Goal: Book appointment/travel/reservation

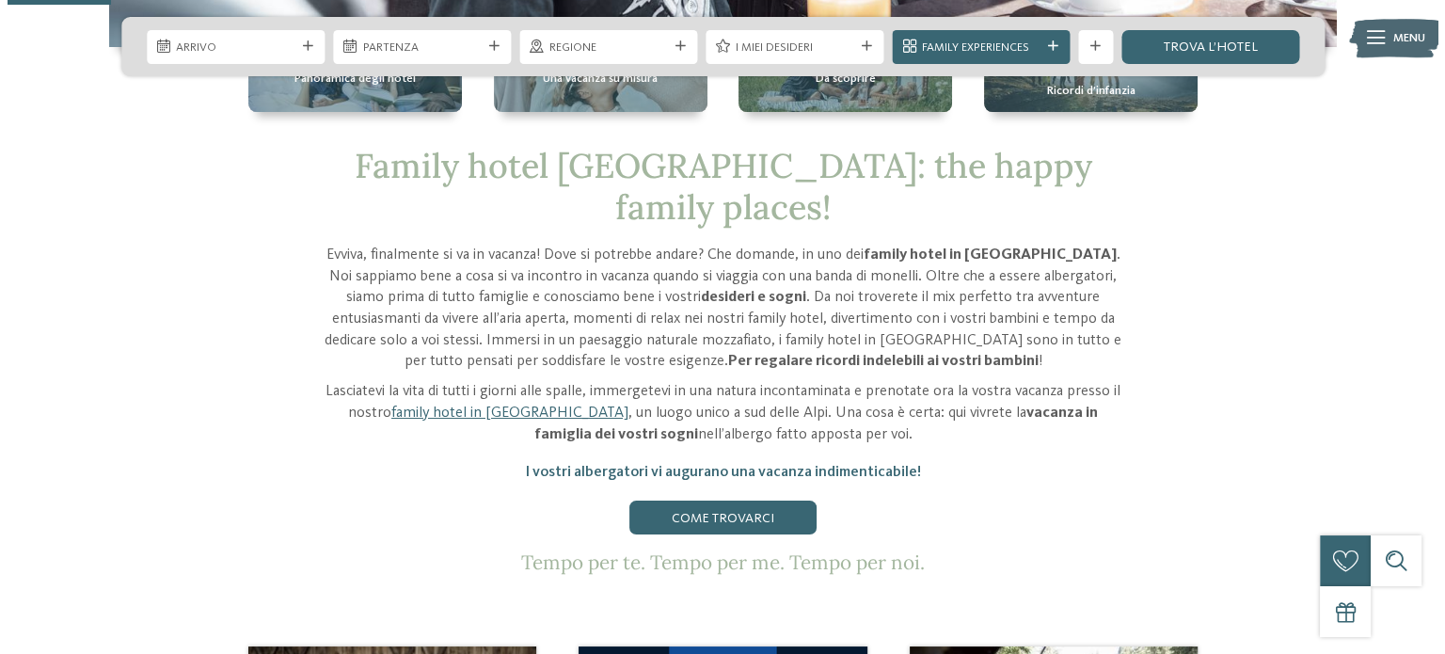
scroll to position [376, 0]
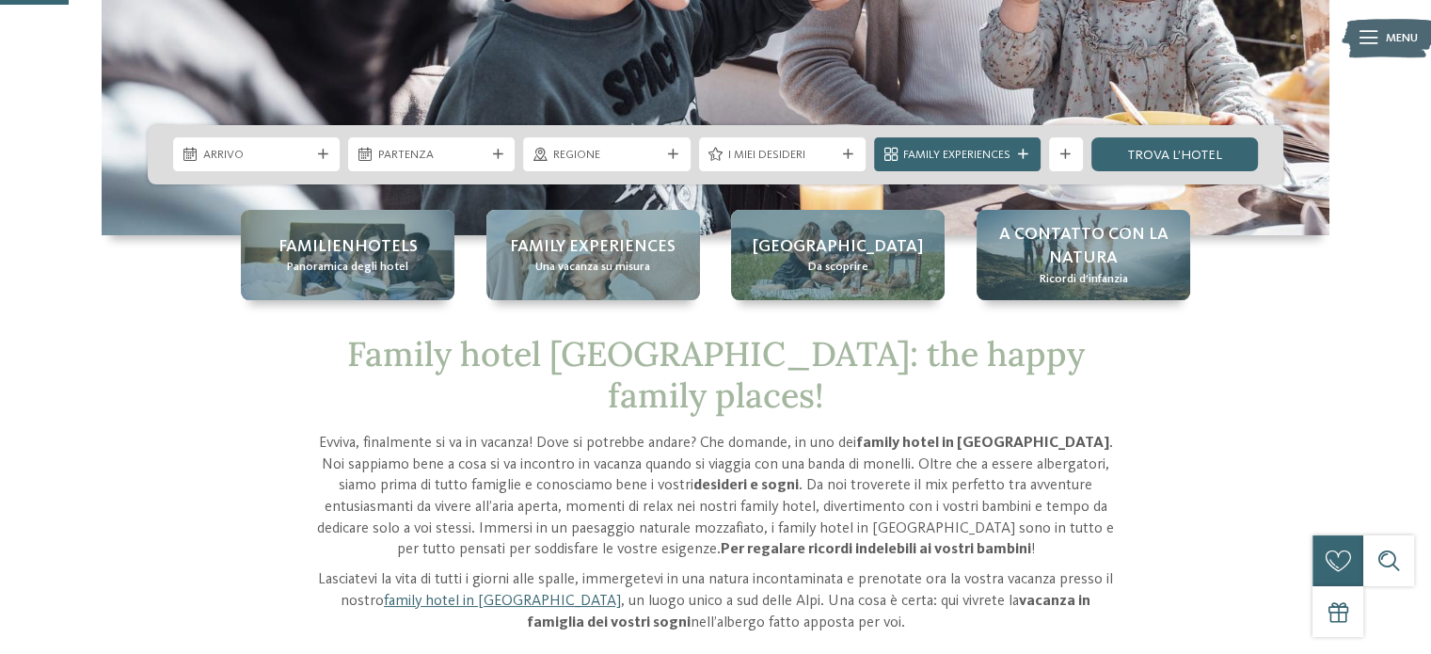
click at [321, 165] on div "Arrivo" at bounding box center [256, 154] width 167 height 34
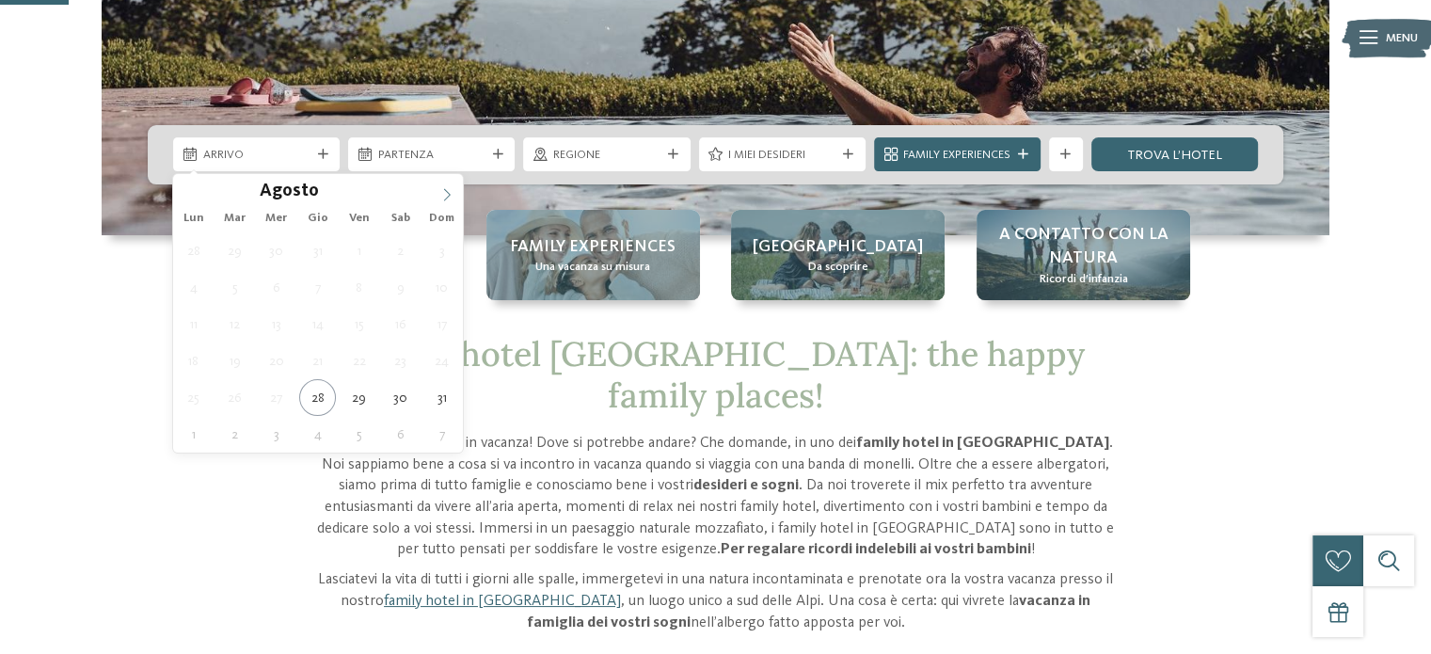
click at [441, 199] on icon at bounding box center [446, 194] width 13 height 13
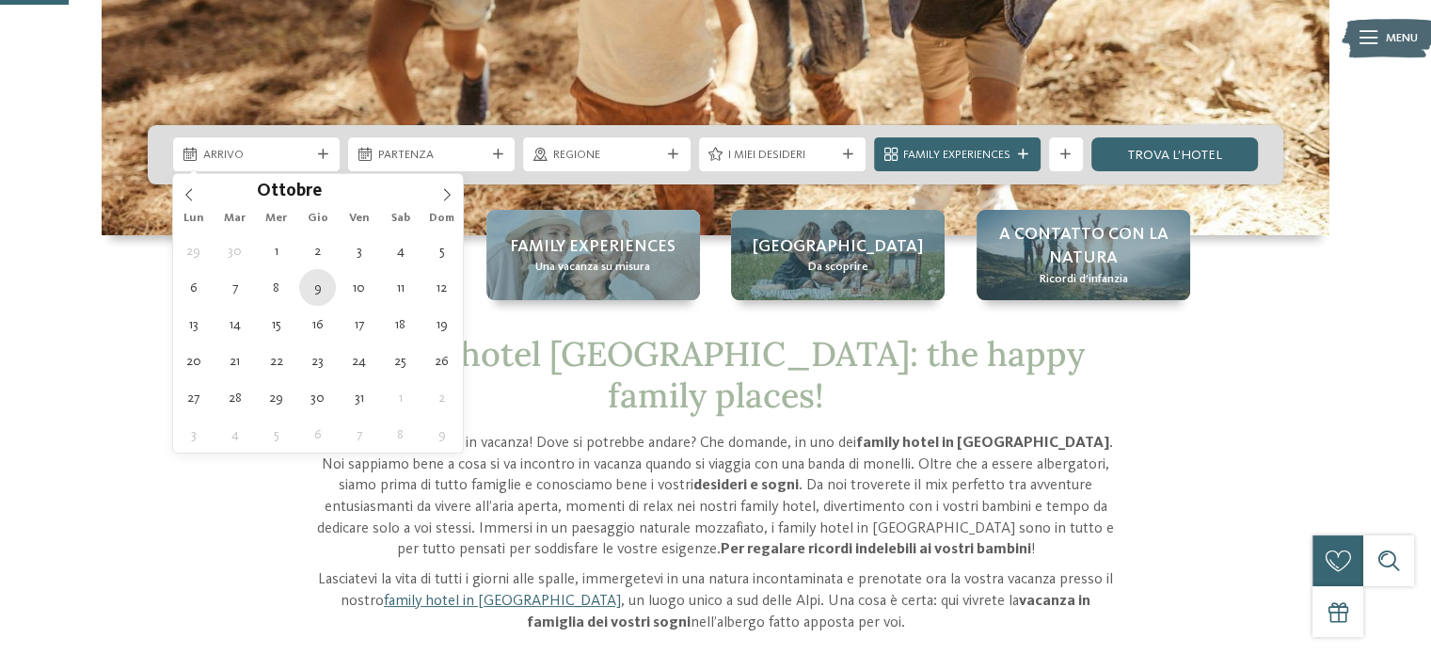
type div "[DATE]"
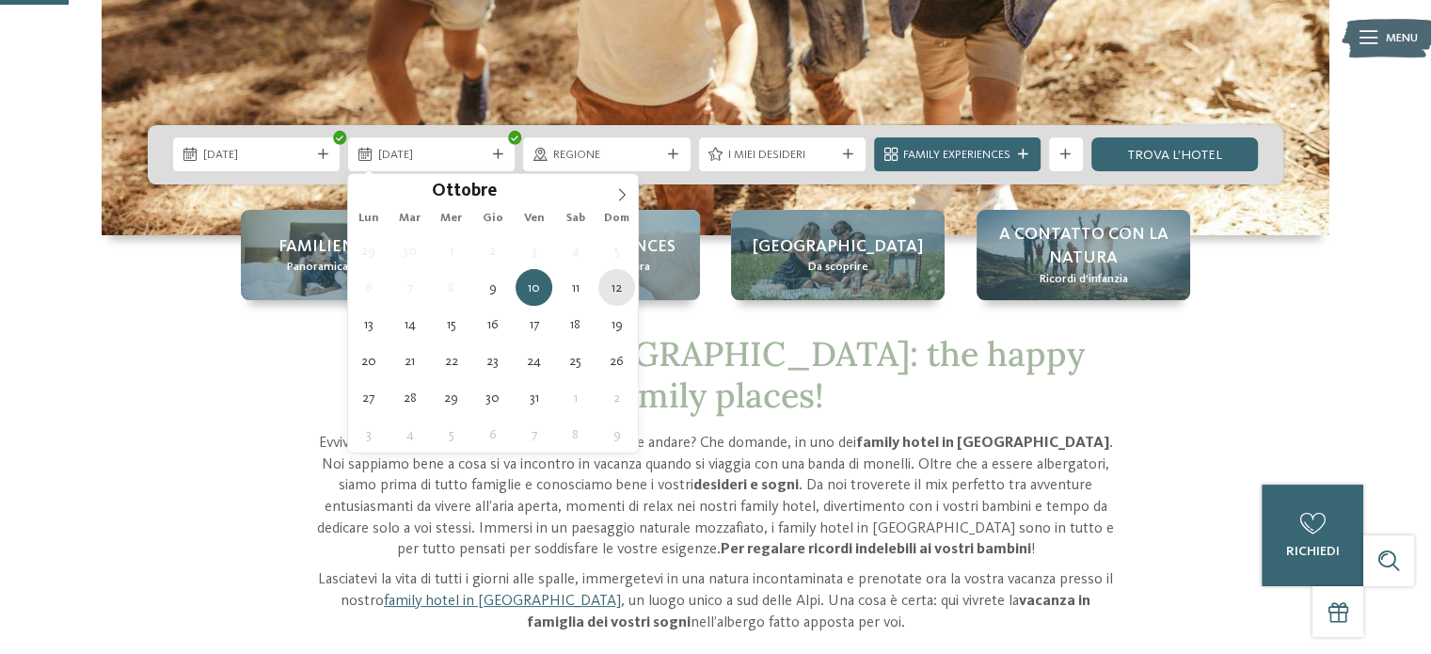
type div "[DATE]"
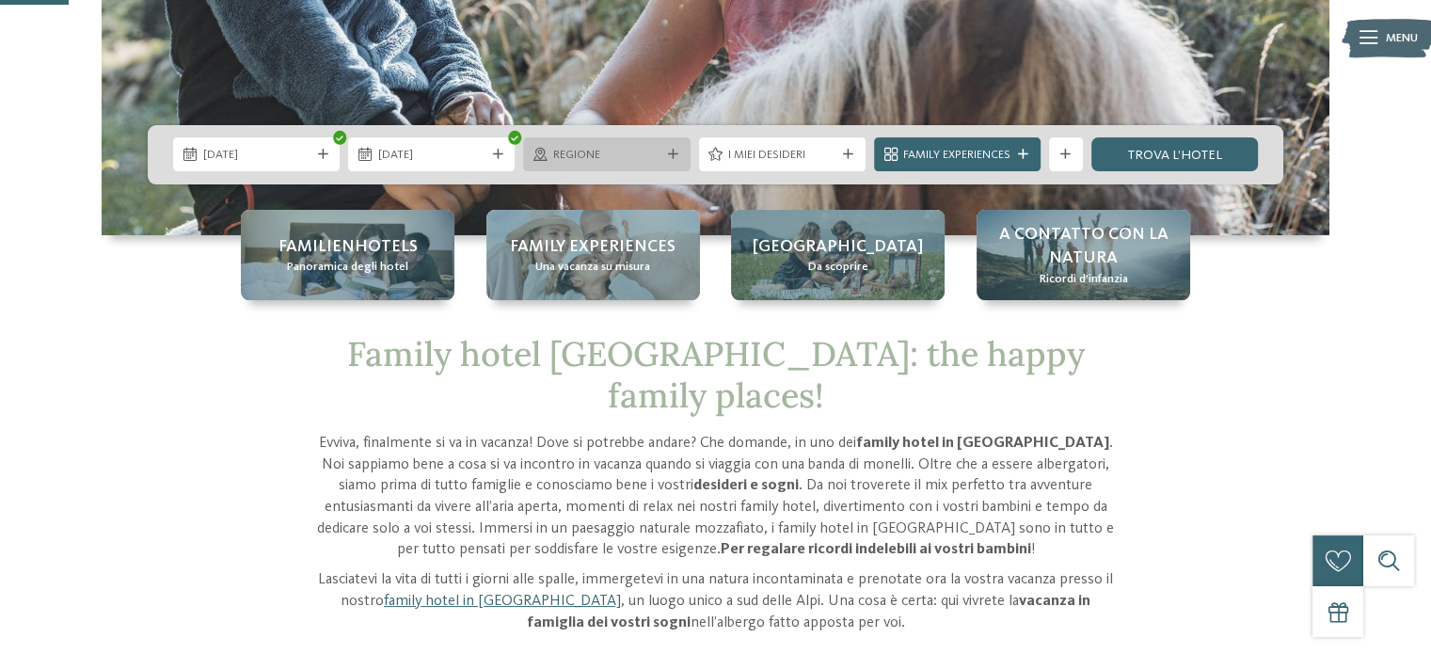
click at [589, 156] on span "Regione" at bounding box center [606, 155] width 107 height 17
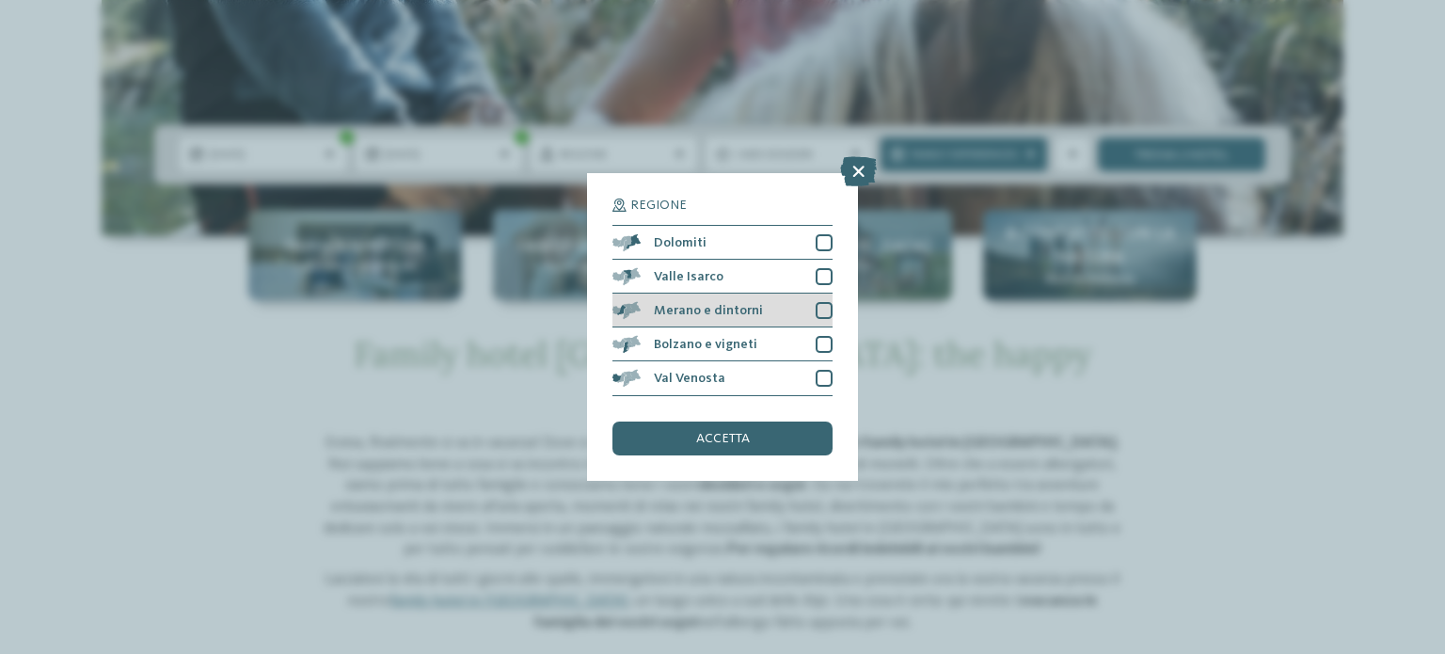
click at [824, 310] on div at bounding box center [824, 310] width 17 height 17
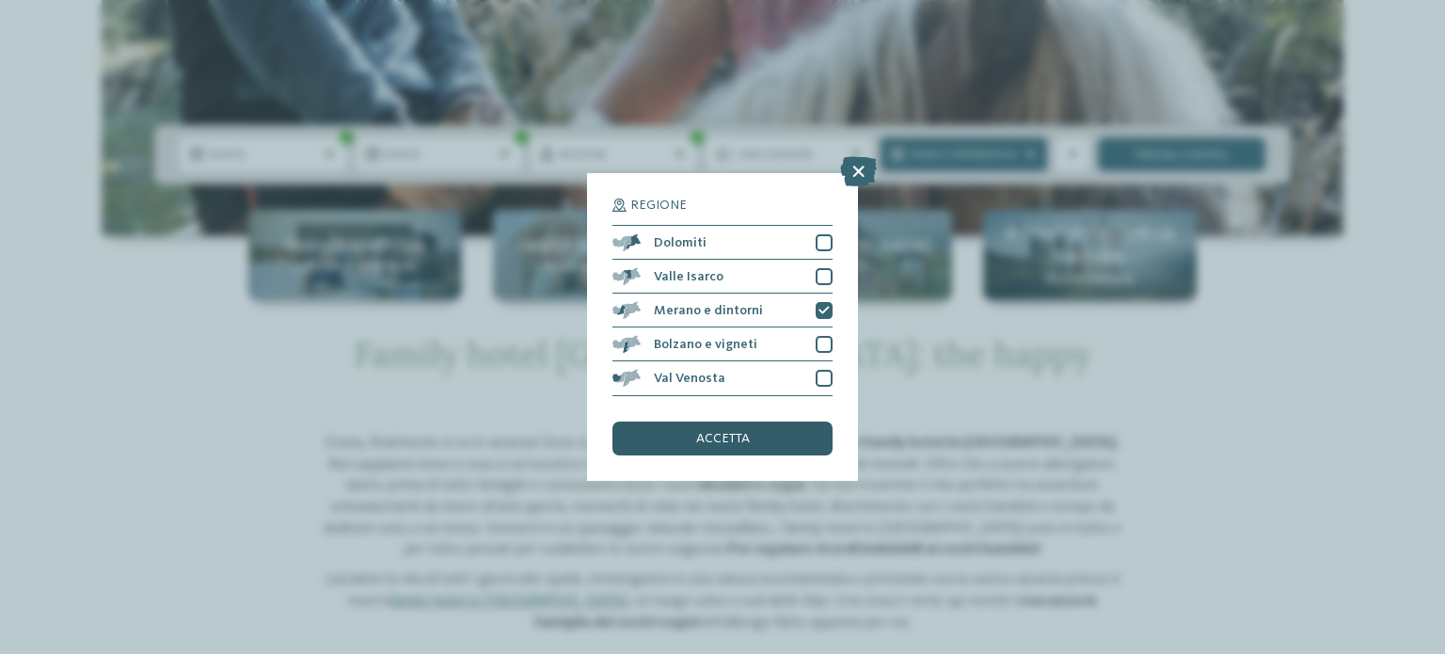
click at [782, 428] on div "accetta" at bounding box center [722, 438] width 220 height 34
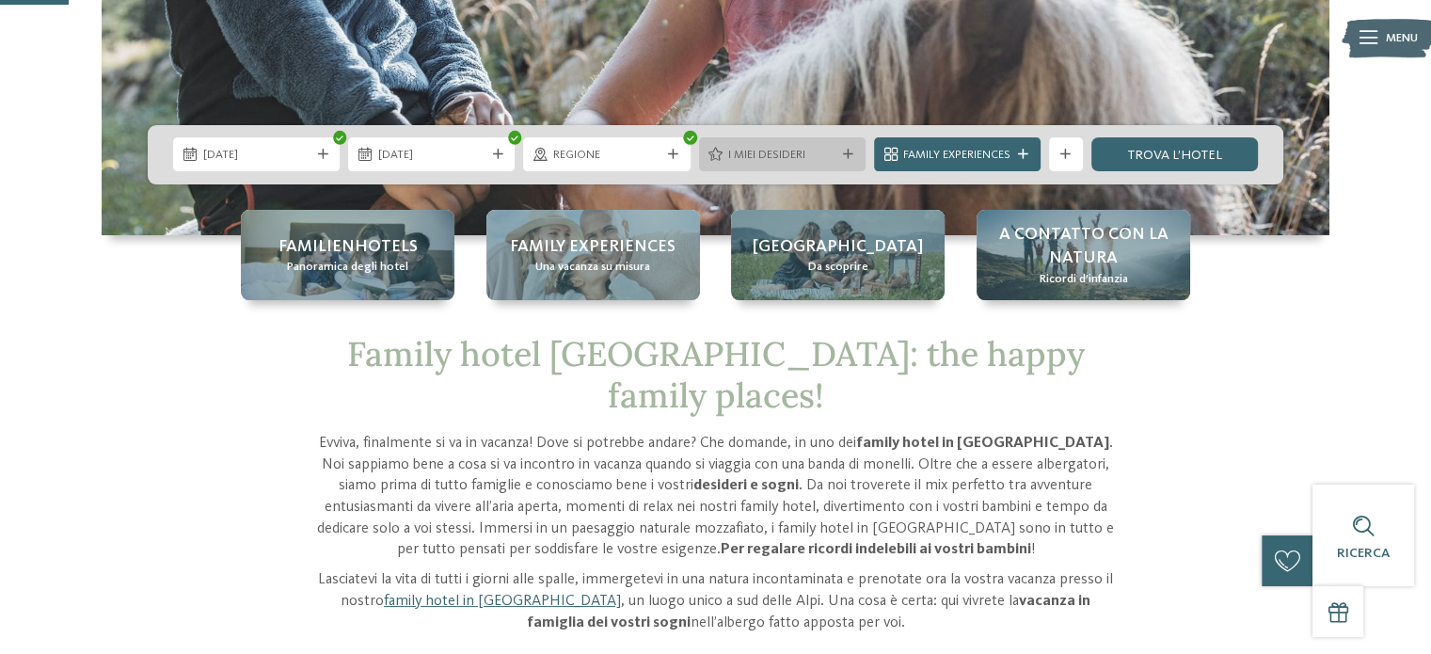
click at [793, 155] on span "I miei desideri" at bounding box center [781, 155] width 107 height 17
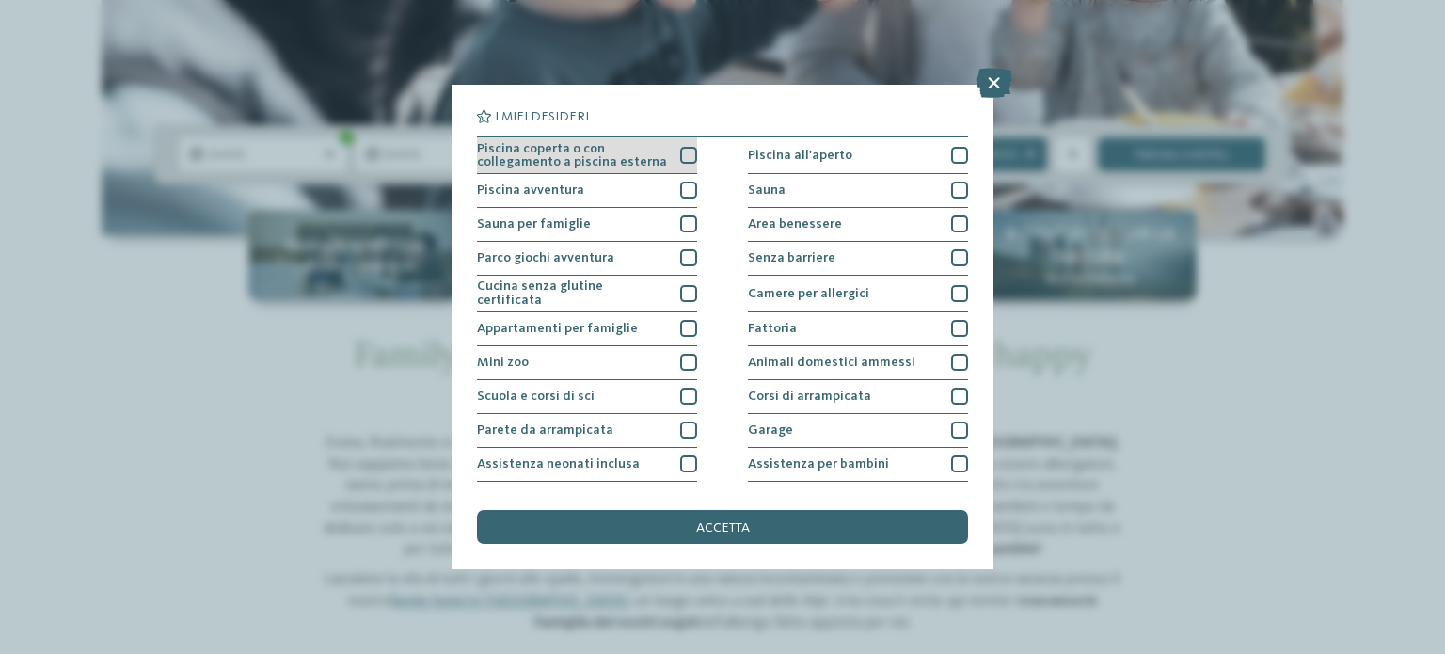
click at [635, 153] on span "Piscina coperta o con collegamento a piscina esterna" at bounding box center [572, 155] width 191 height 27
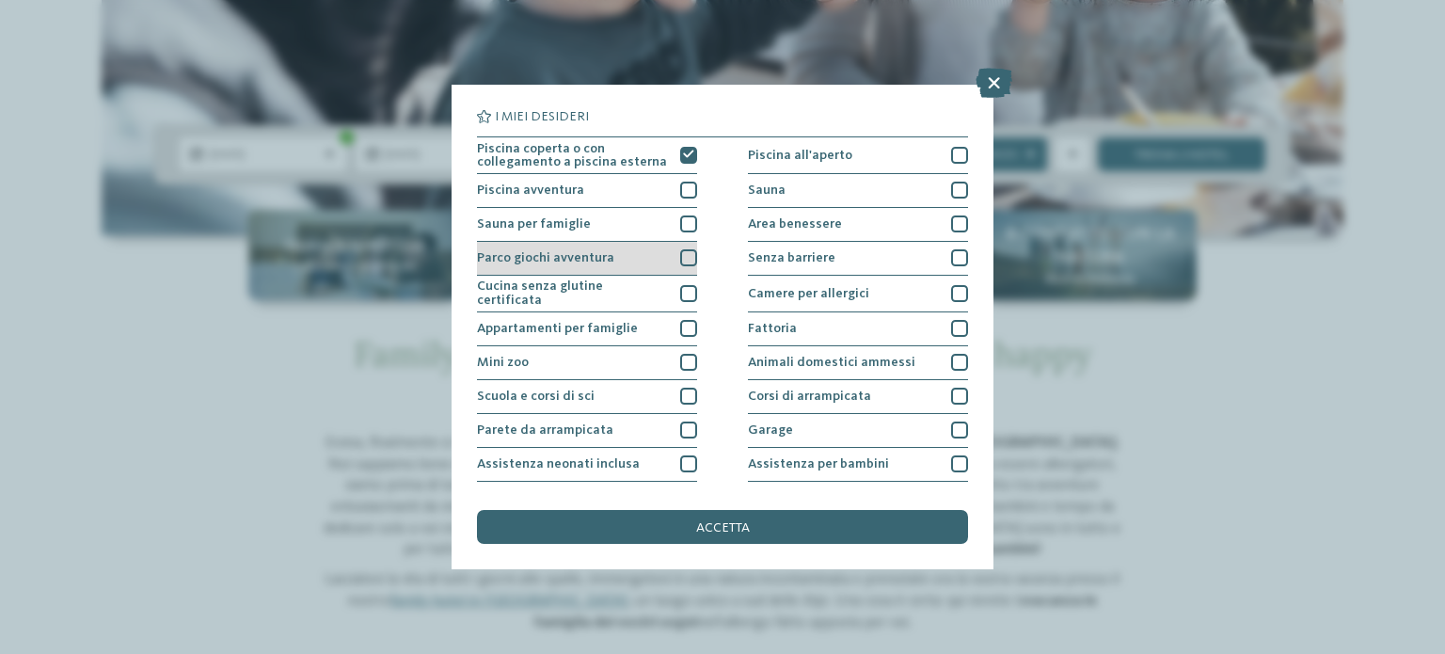
click at [588, 264] on div "Parco giochi avventura" at bounding box center [587, 259] width 220 height 34
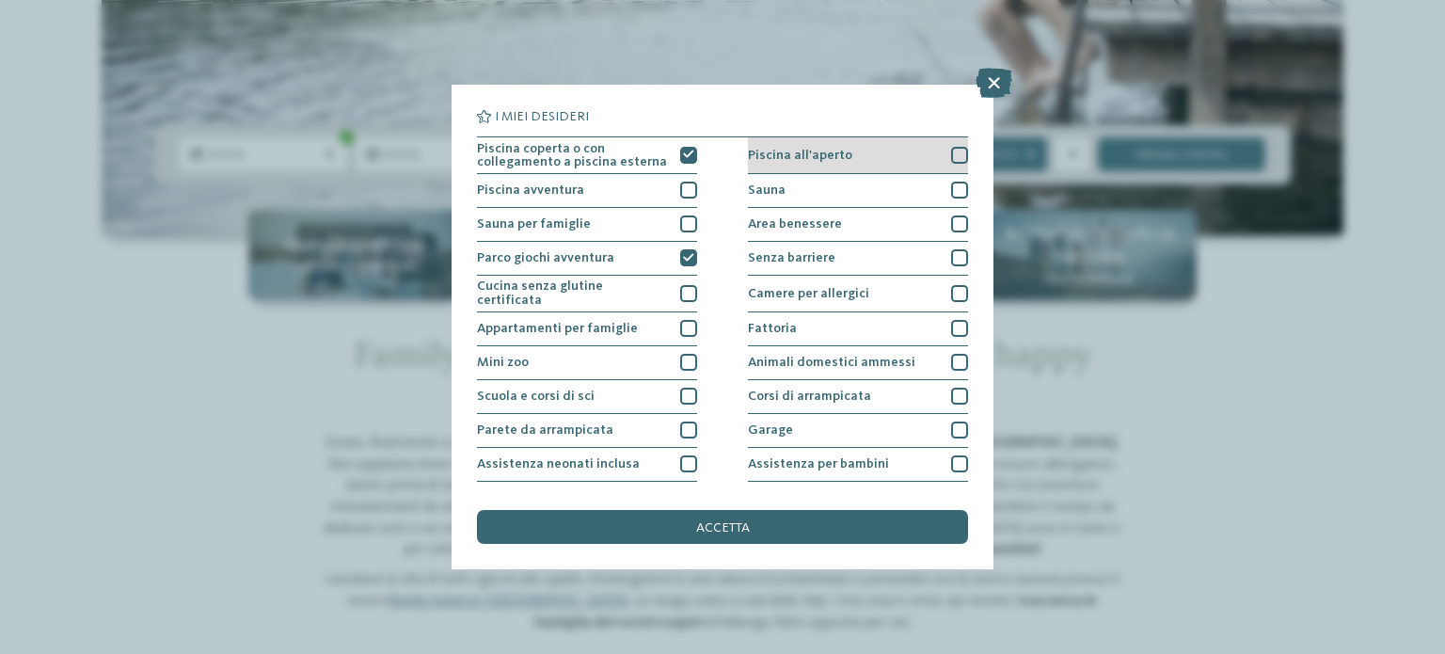
click at [951, 153] on div at bounding box center [959, 155] width 17 height 17
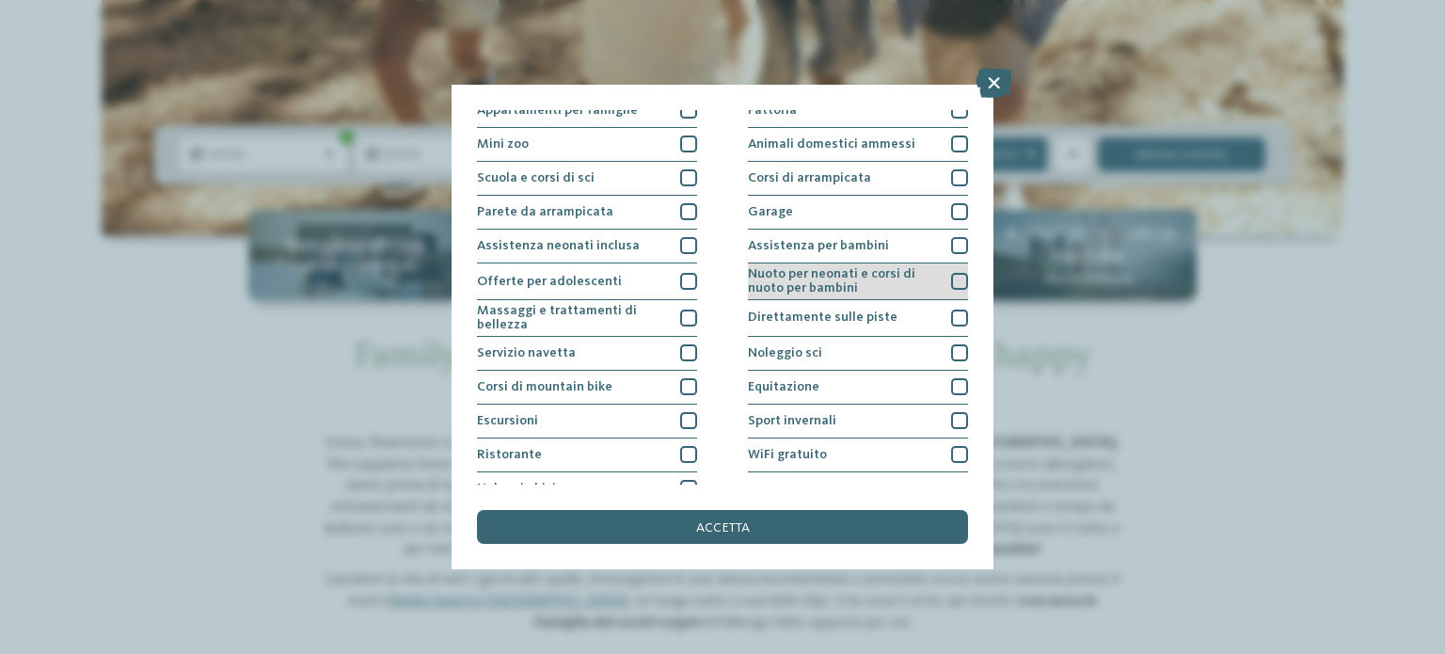
scroll to position [236, 0]
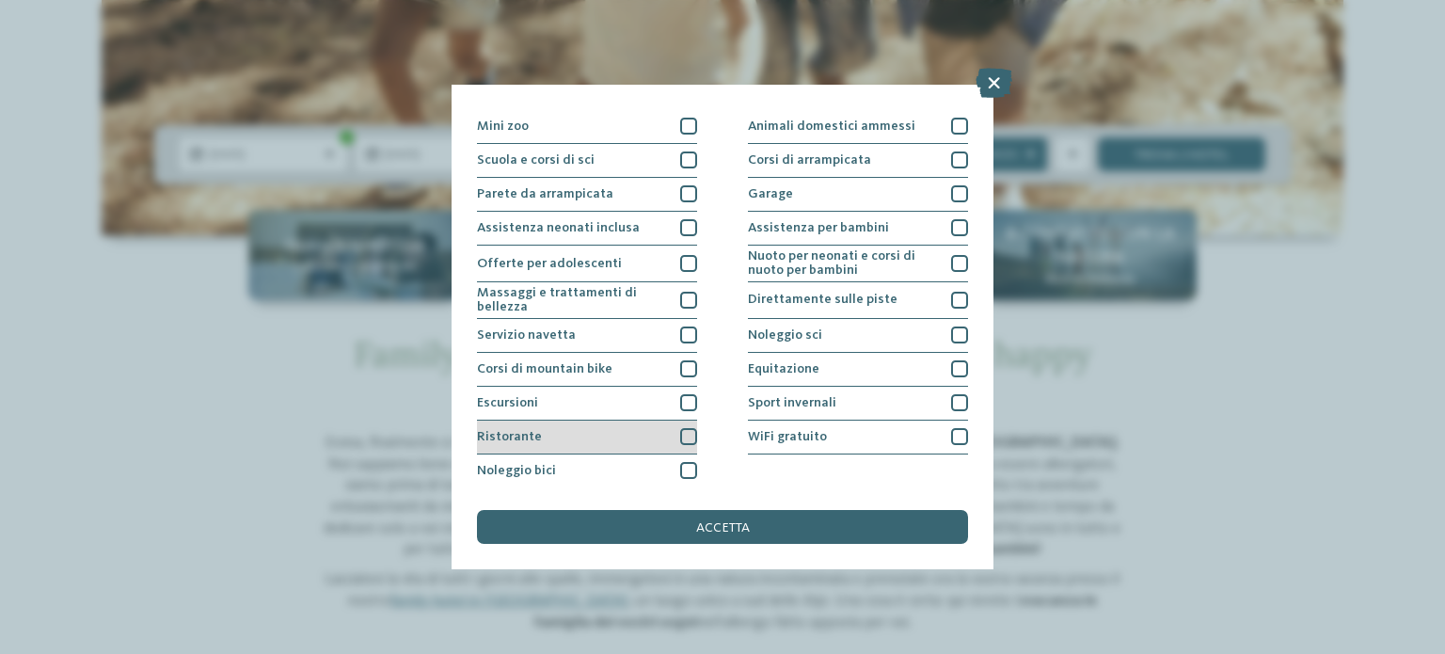
click at [594, 424] on div "Ristorante" at bounding box center [587, 438] width 220 height 34
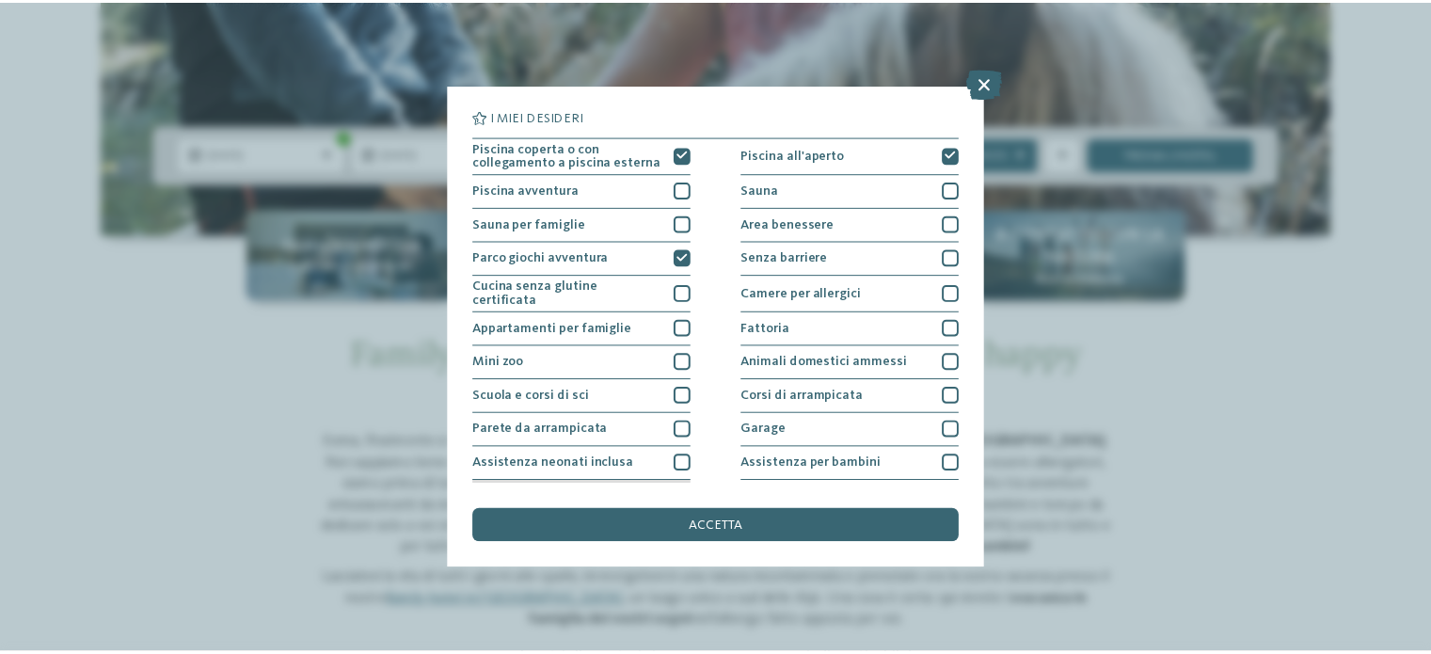
scroll to position [0, 0]
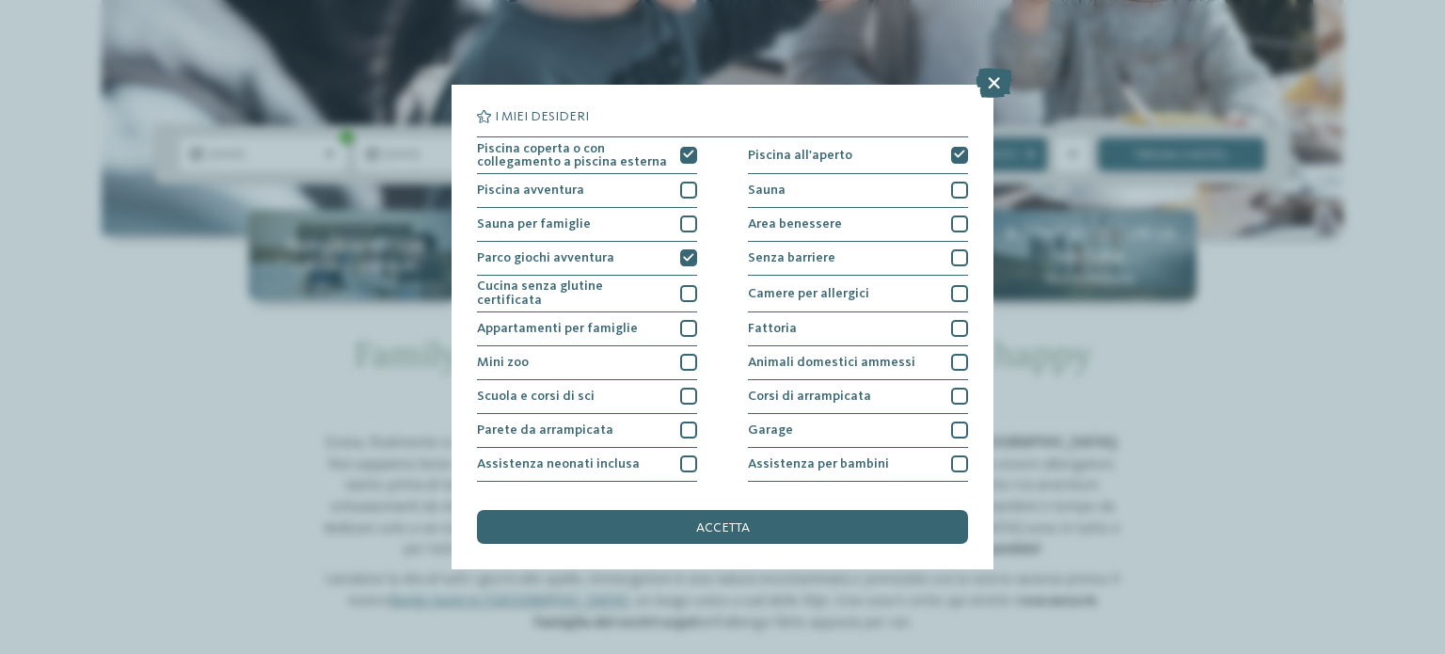
click at [689, 501] on div "I miei desideri Piscina coperta o con collegamento a piscina esterna Piscina al…" at bounding box center [722, 327] width 491 height 434
click at [692, 508] on div "I miei desideri Piscina coperta o con collegamento a piscina esterna Piscina al…" at bounding box center [722, 327] width 491 height 434
click at [694, 516] on div "accetta" at bounding box center [722, 527] width 491 height 34
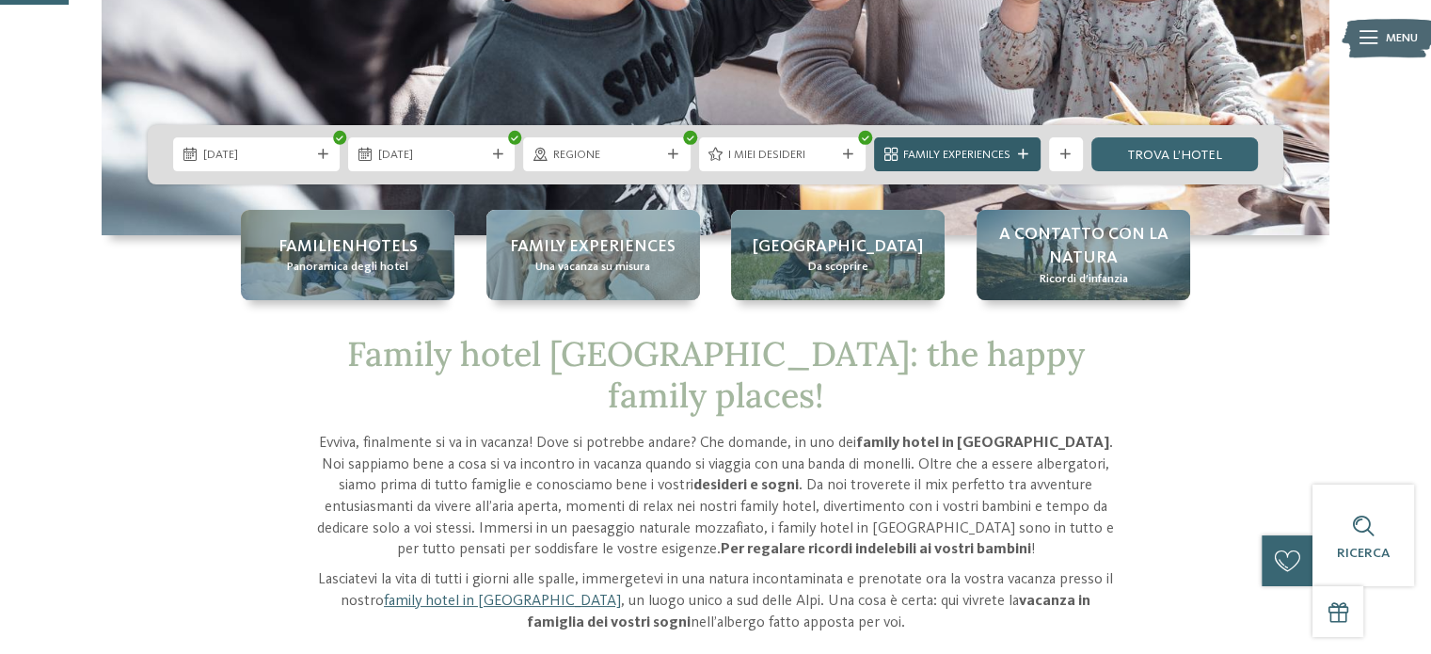
click at [1001, 163] on span "Family Experiences" at bounding box center [956, 155] width 107 height 17
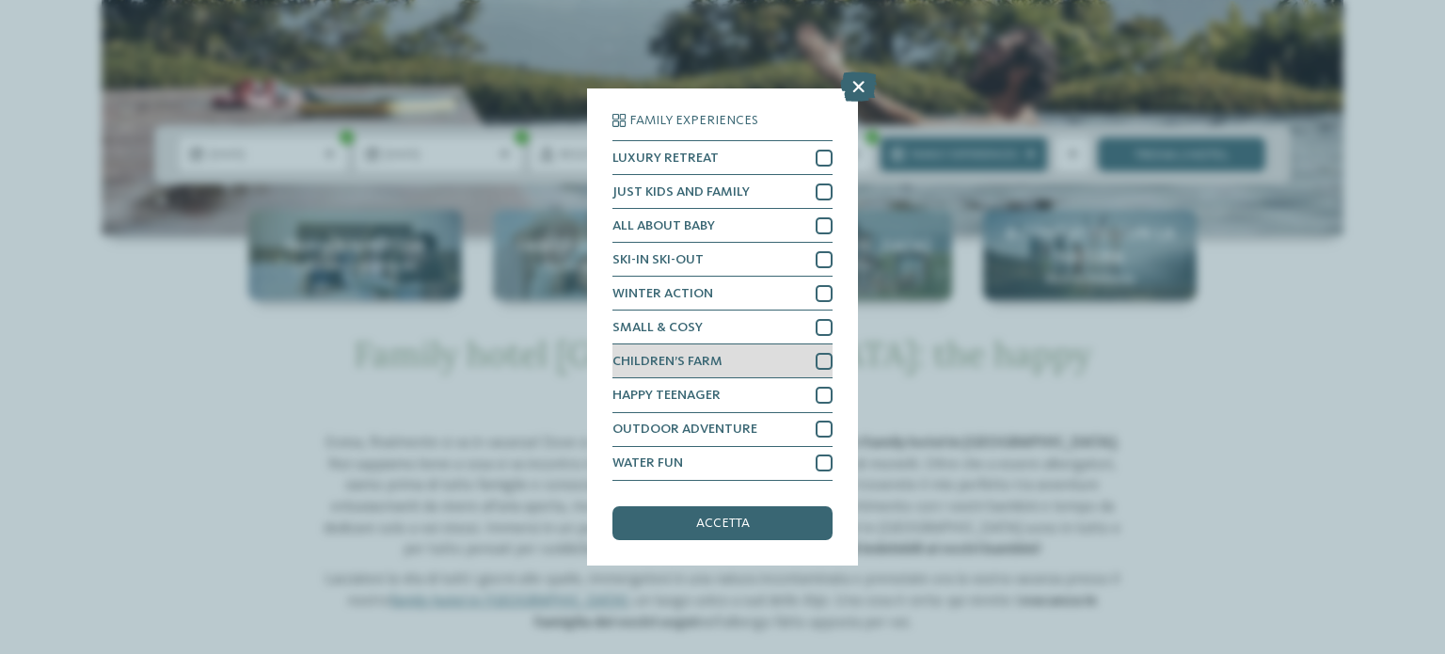
click at [826, 357] on div at bounding box center [824, 361] width 17 height 17
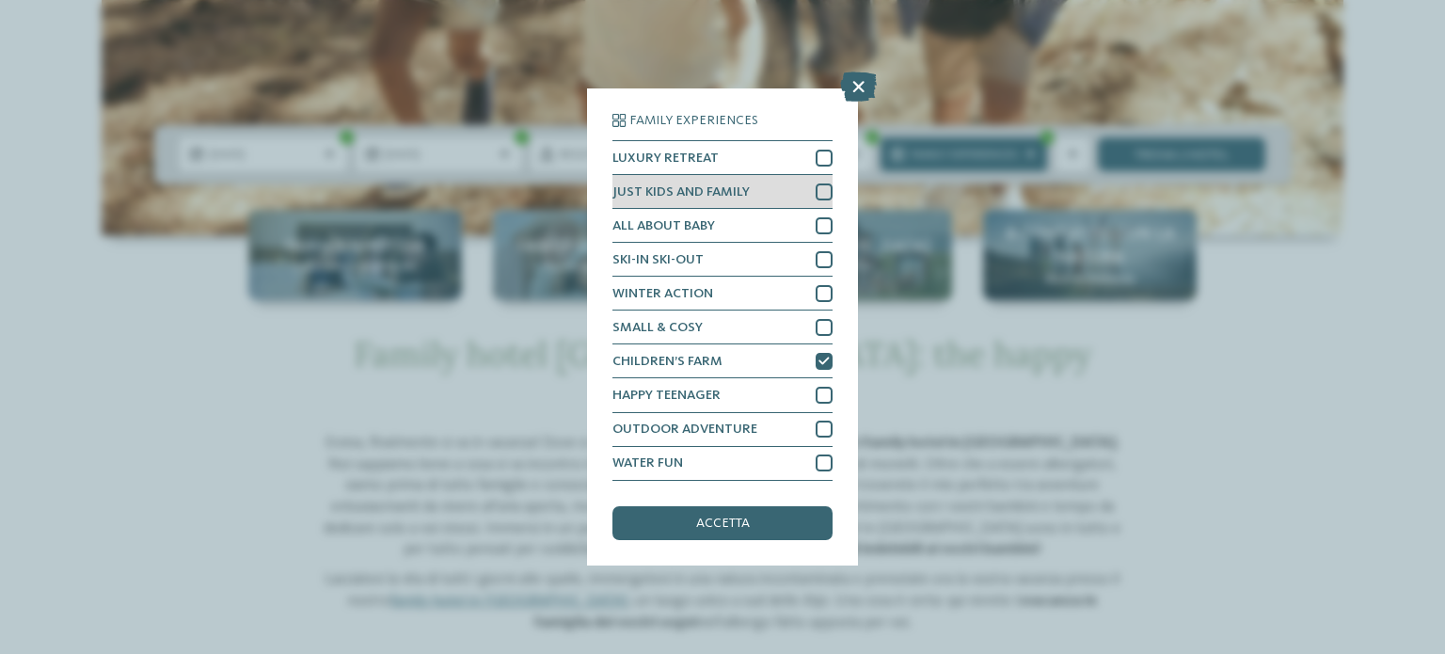
click at [817, 189] on div at bounding box center [824, 191] width 17 height 17
click at [741, 543] on div "Family Experiences LUXURY RETREAT JUST KIDS AND FAMILY" at bounding box center [722, 326] width 271 height 476
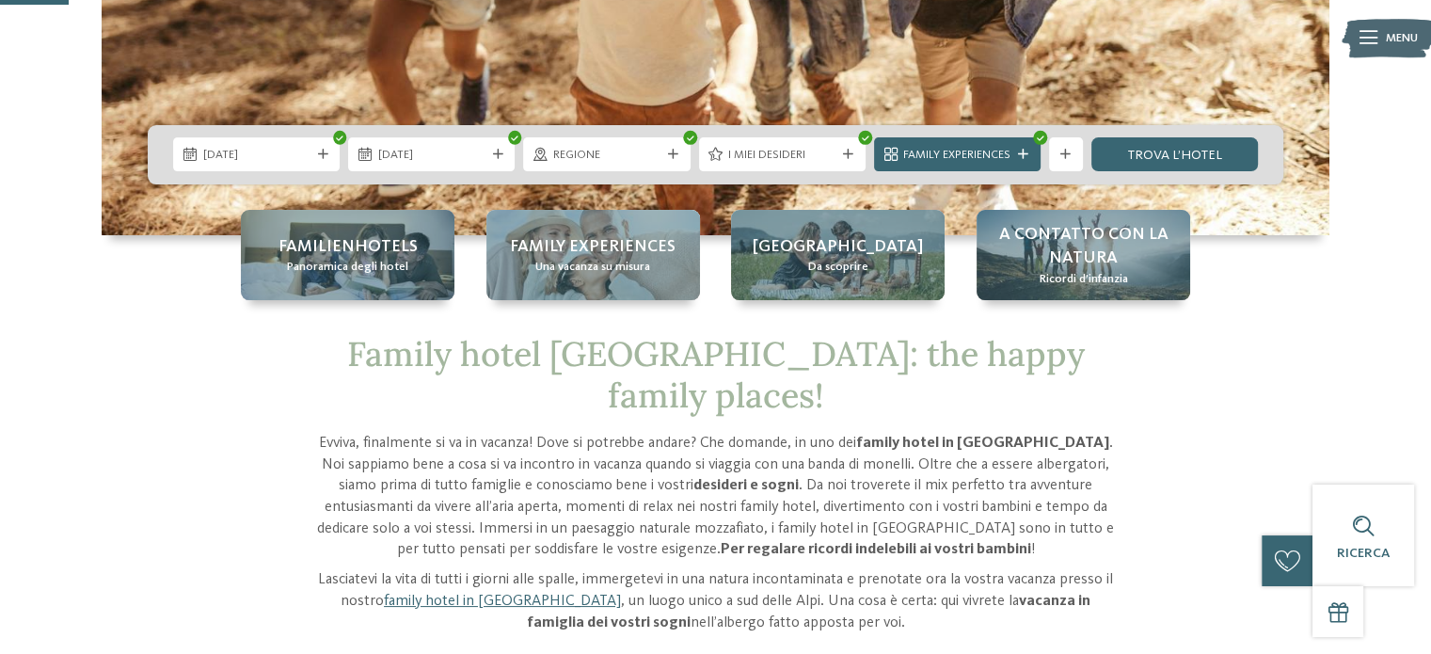
click at [741, 569] on p "Lasciatevi la vita di tutti i giorni alle spalle, immergetevi in una natura inc…" at bounding box center [715, 601] width 805 height 64
click at [963, 153] on span "Family Experiences" at bounding box center [956, 155] width 107 height 17
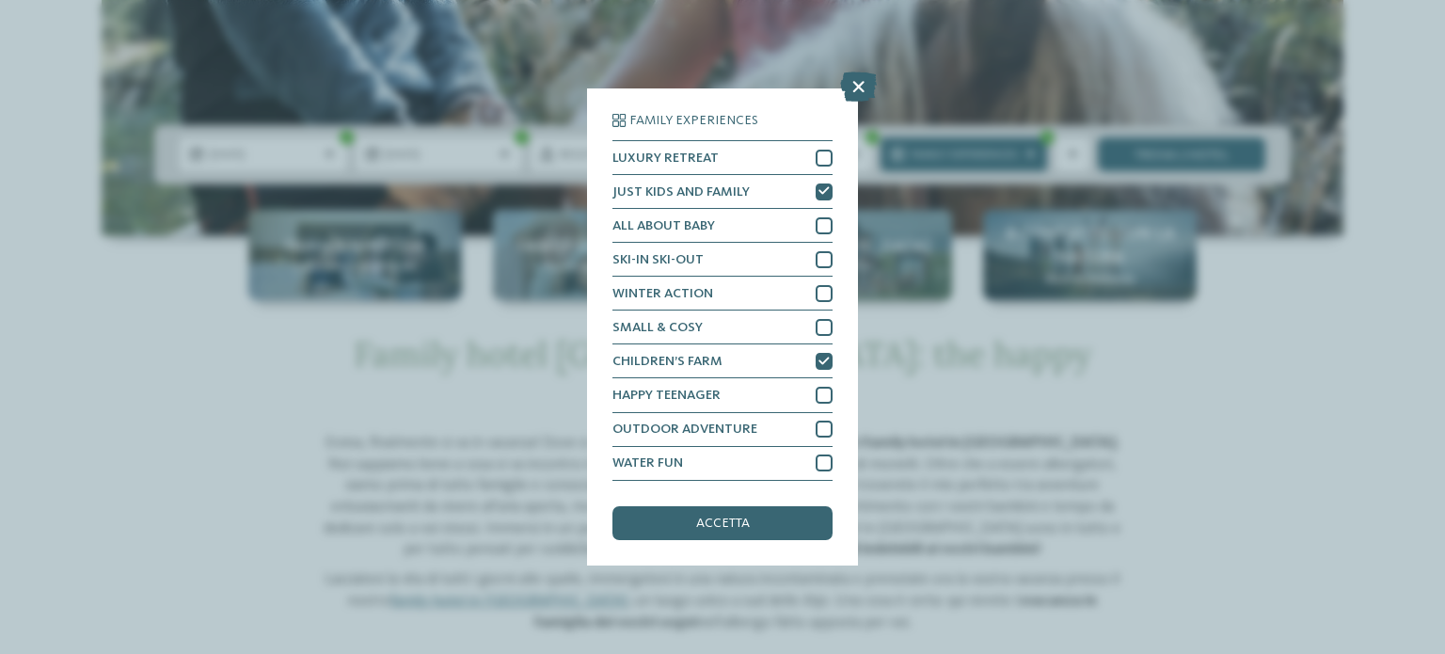
click at [745, 500] on div "Family Experiences LUXURY RETREAT JUST KIDS AND FAMILY ALL ABOUT BABY" at bounding box center [722, 326] width 220 height 425
click at [744, 535] on div "accetta" at bounding box center [722, 523] width 220 height 34
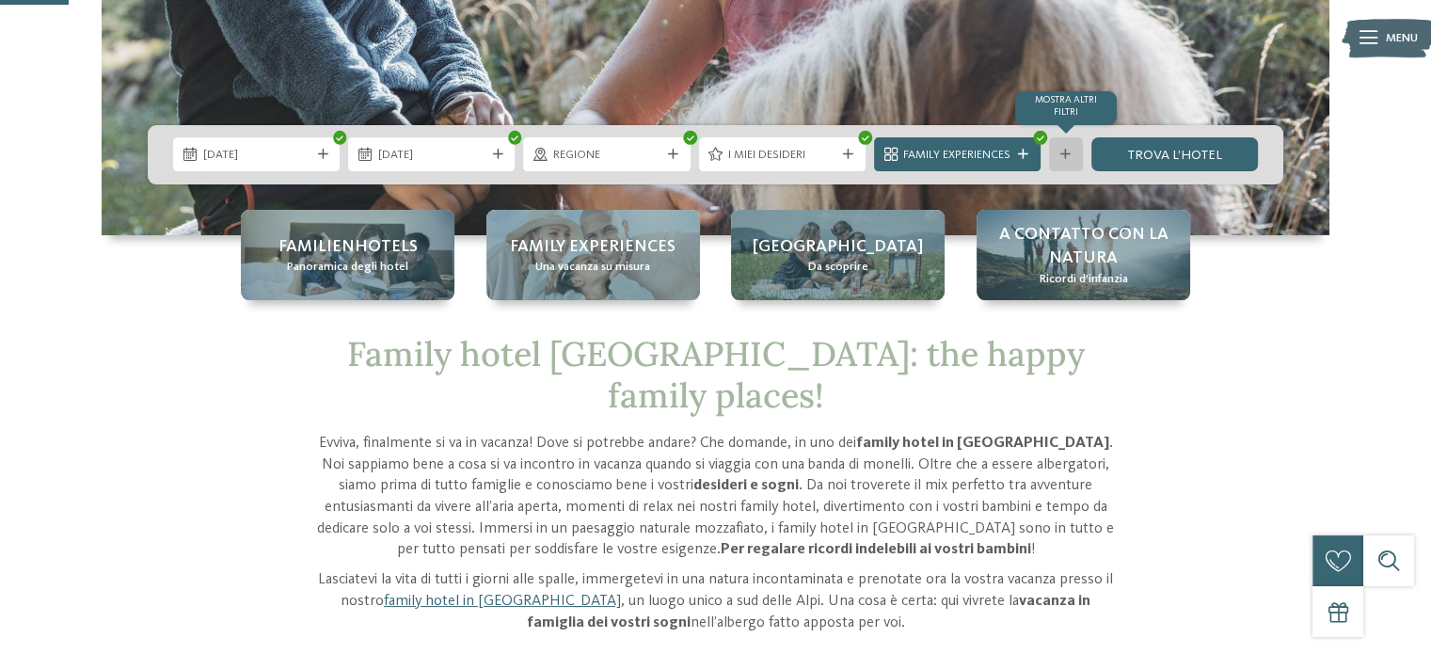
click at [1065, 156] on icon at bounding box center [1065, 155] width 10 height 10
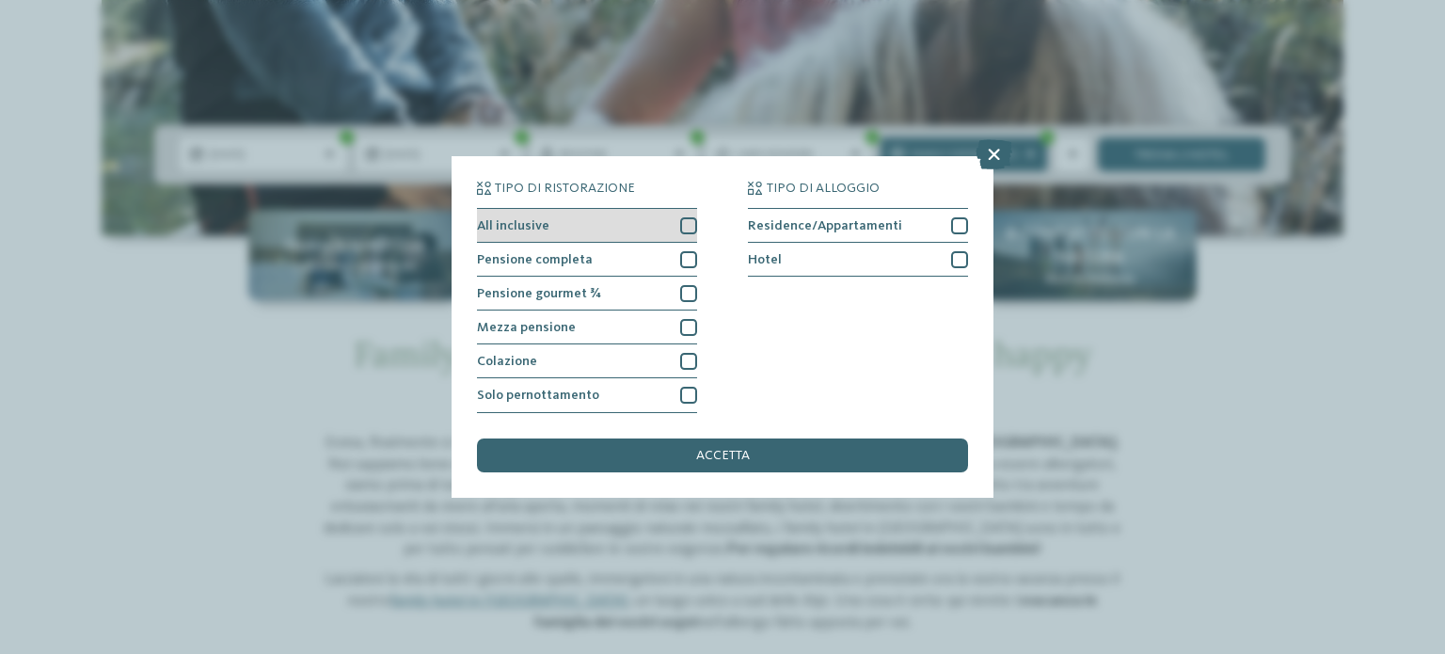
click at [691, 220] on div at bounding box center [688, 225] width 17 height 17
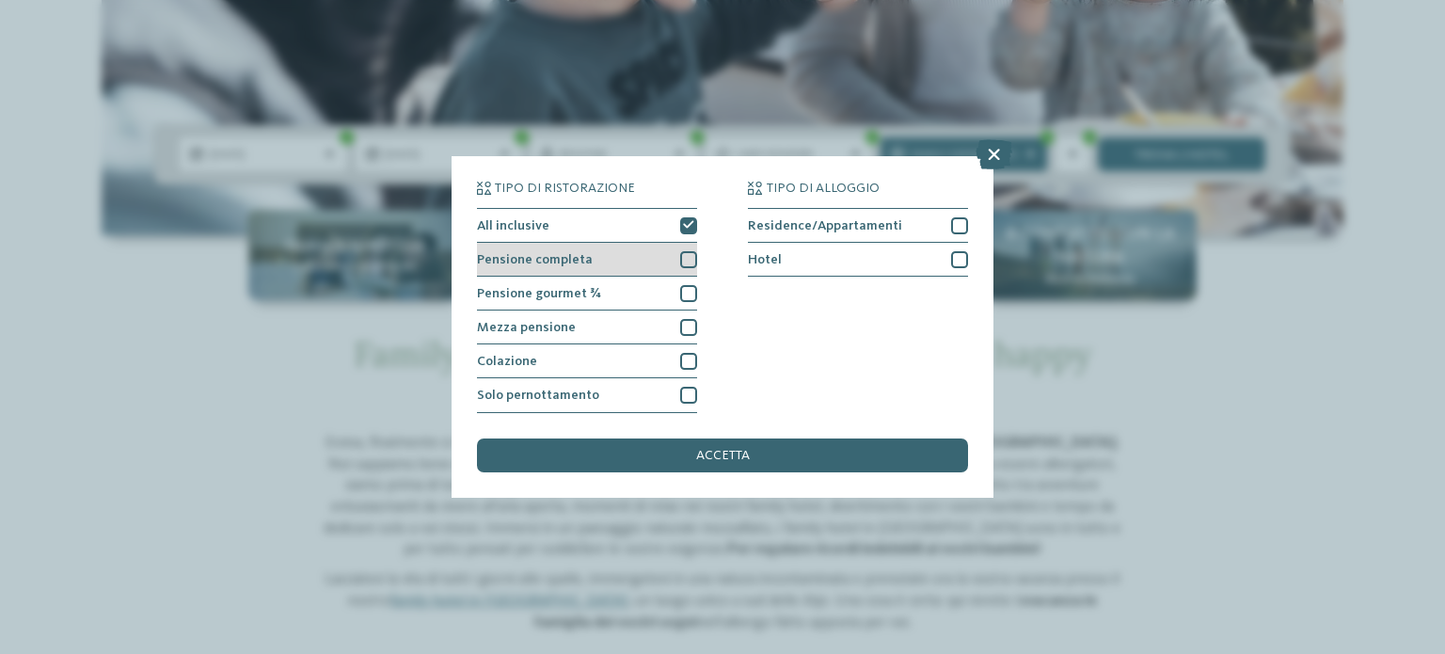
click at [677, 261] on div "Pensione completa" at bounding box center [587, 260] width 220 height 34
click at [707, 459] on span "accetta" at bounding box center [723, 455] width 54 height 13
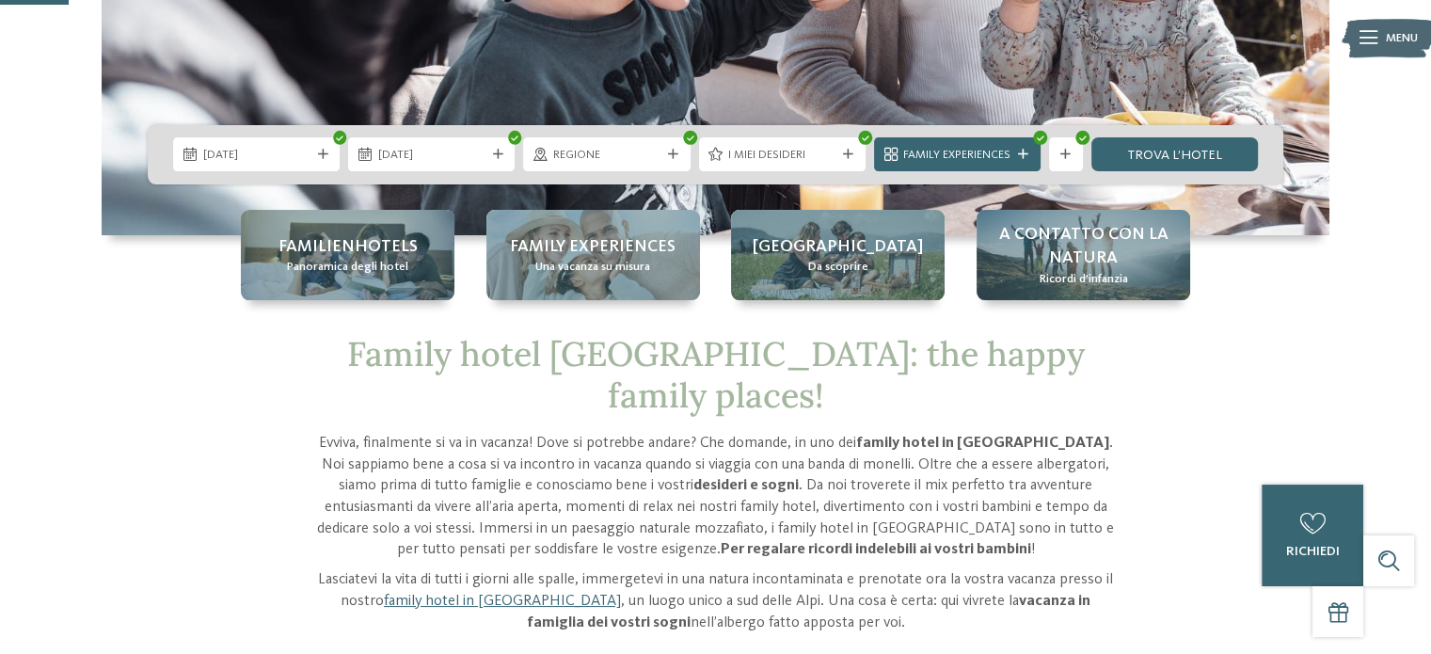
click at [1231, 134] on div "09.10.2025 12.10.2025" at bounding box center [716, 154] width 1136 height 59
click at [1206, 161] on link "trova l’hotel" at bounding box center [1174, 154] width 167 height 34
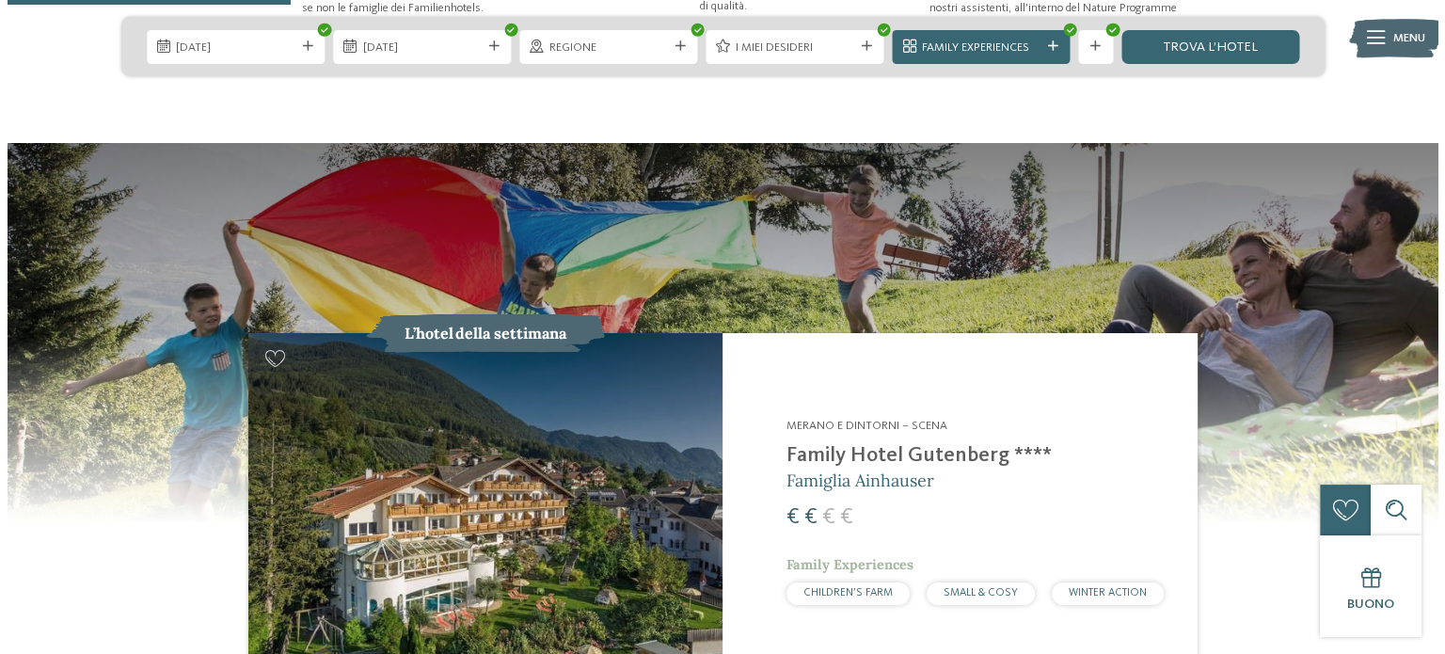
scroll to position [1599, 0]
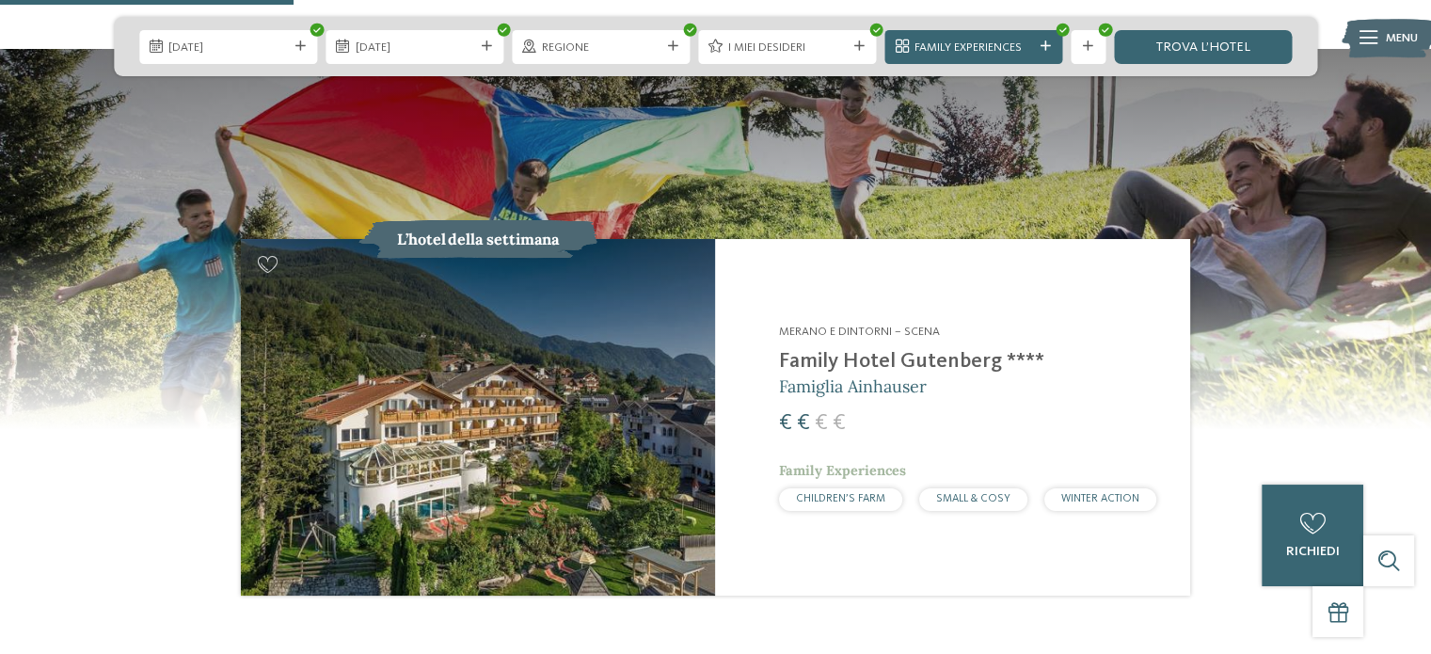
click at [559, 343] on img at bounding box center [478, 417] width 474 height 356
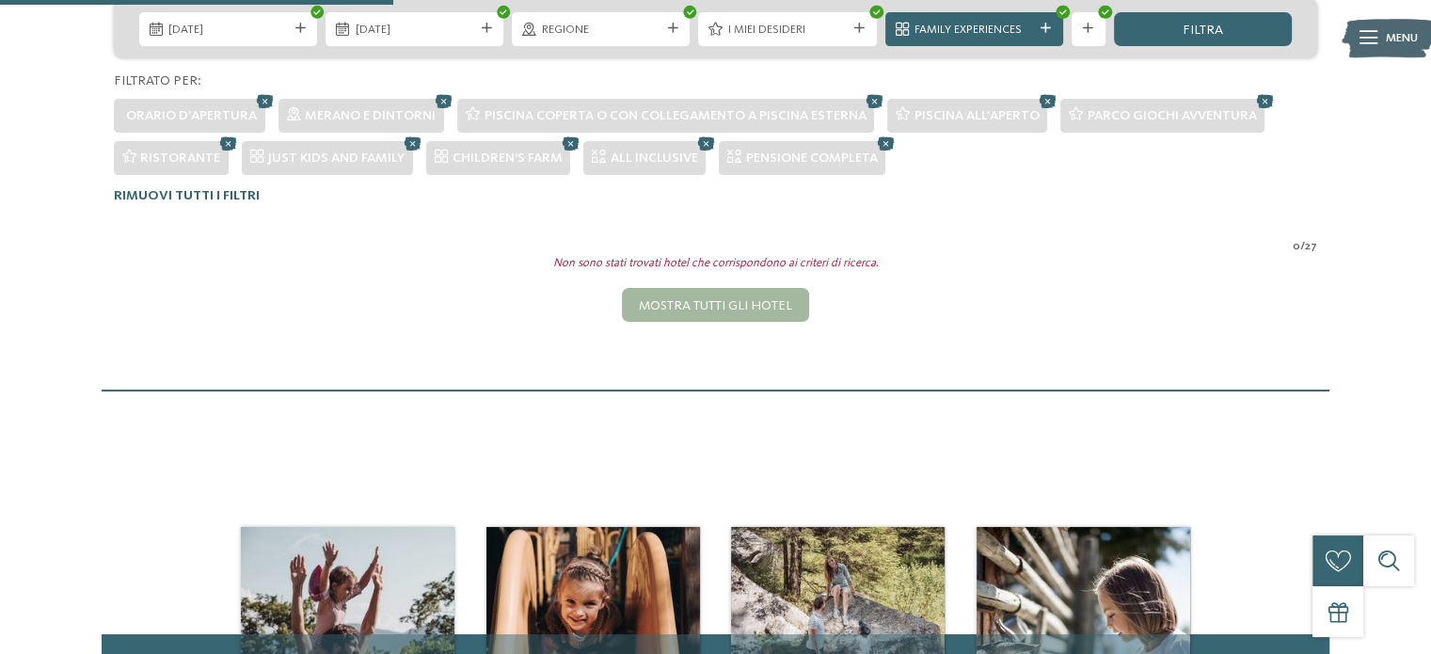
scroll to position [305, 0]
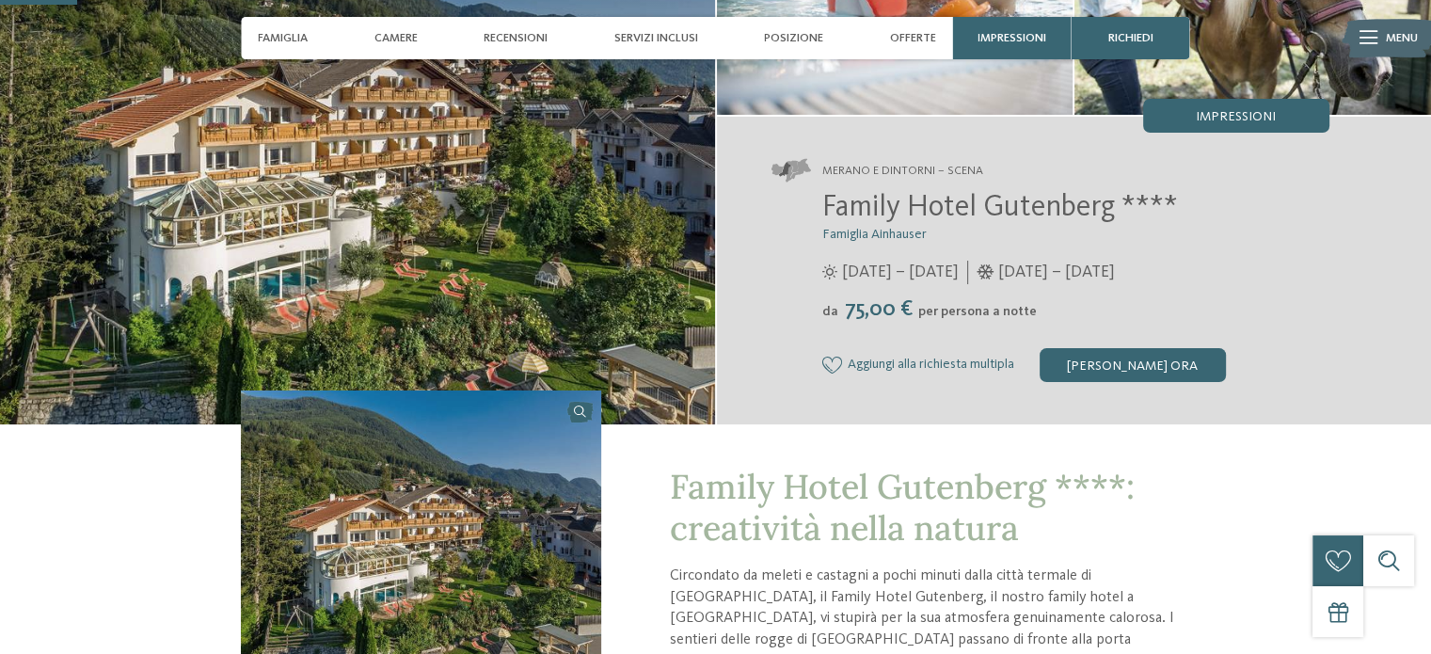
scroll to position [282, 0]
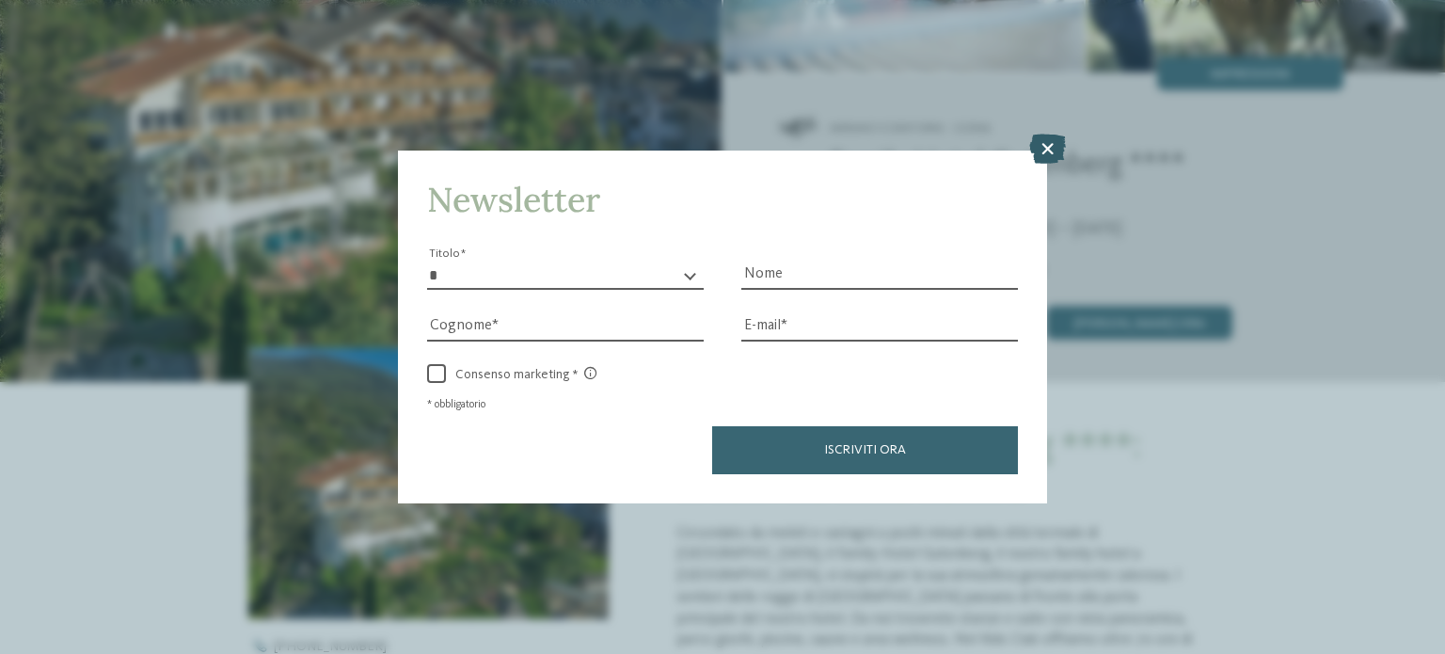
click at [1042, 146] on icon at bounding box center [1047, 149] width 37 height 30
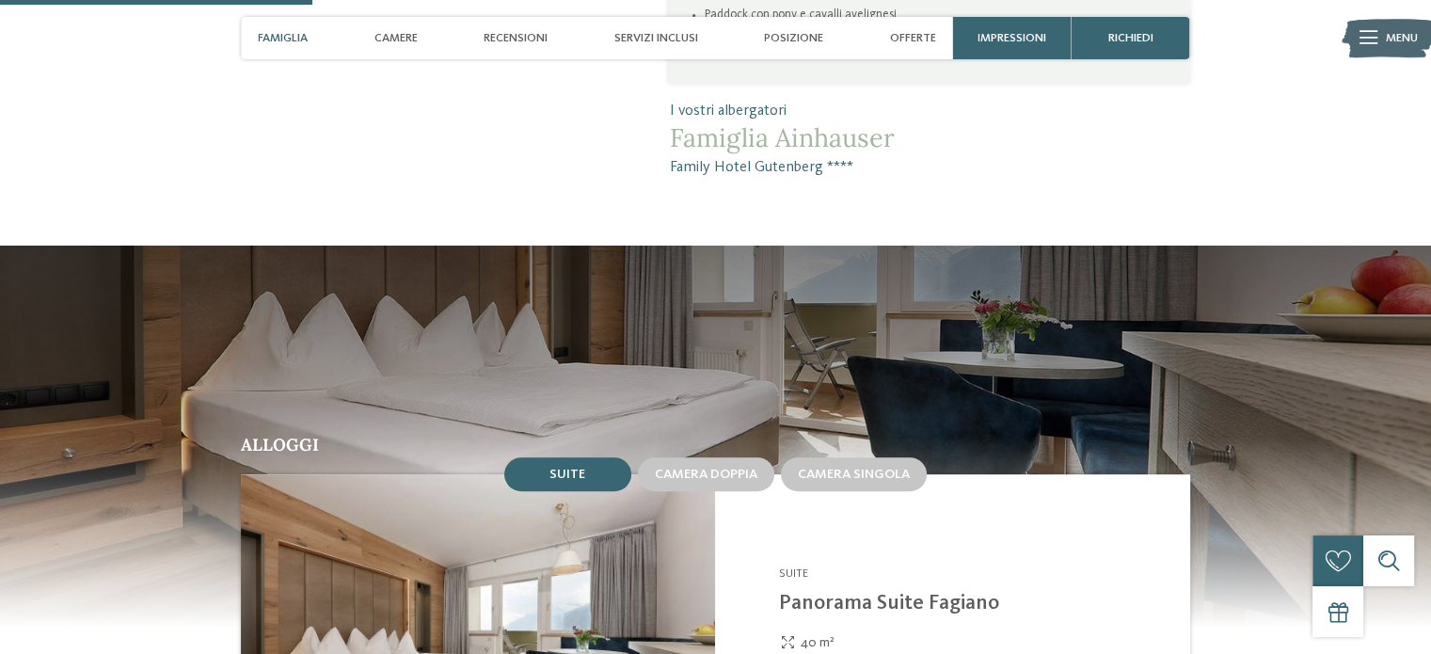
scroll to position [1317, 0]
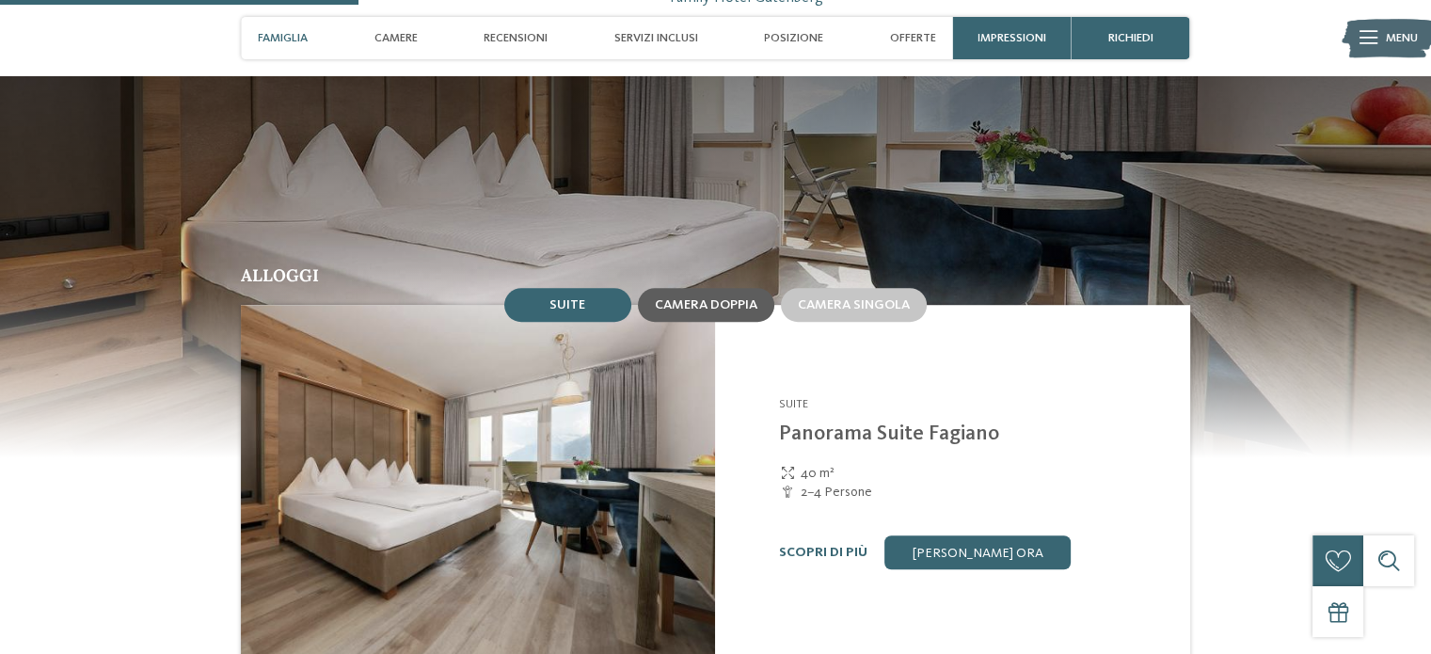
click at [700, 308] on span "Camera doppia" at bounding box center [706, 304] width 103 height 13
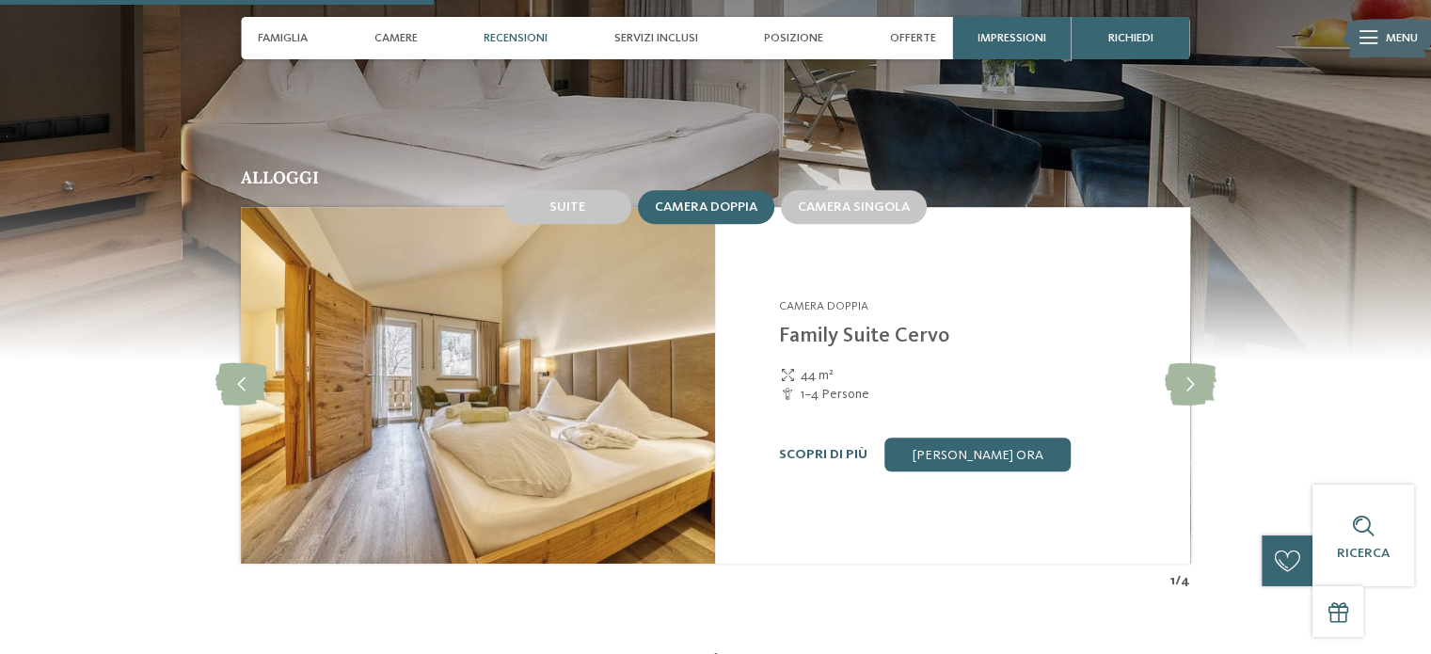
scroll to position [1599, 0]
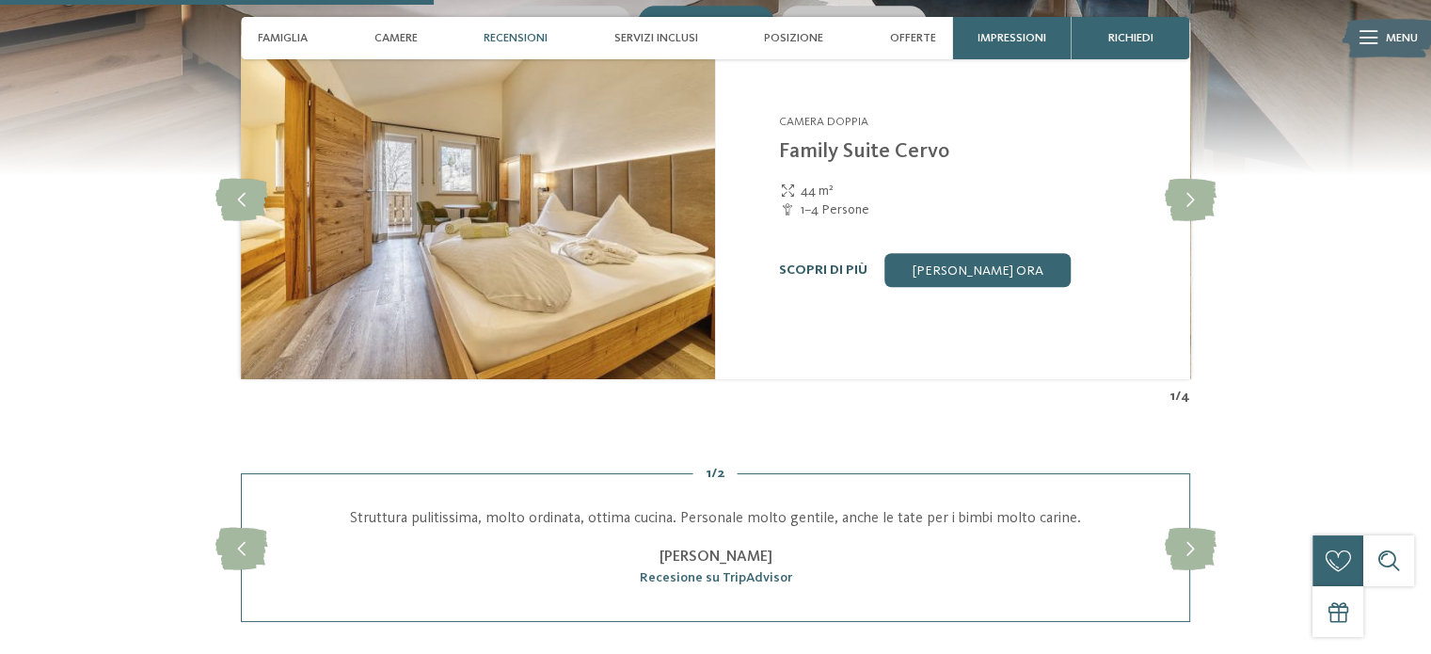
click at [798, 266] on link "Scopri di più" at bounding box center [823, 269] width 88 height 13
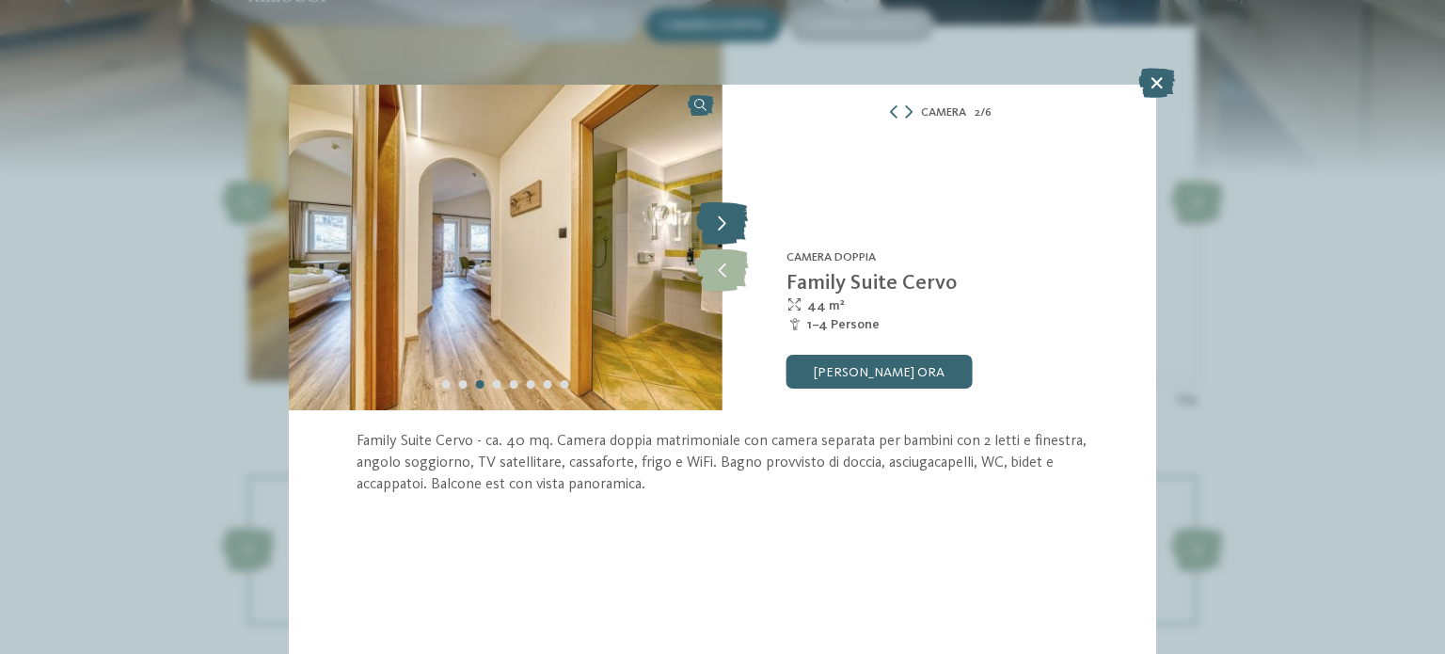
click at [723, 232] on icon at bounding box center [722, 224] width 52 height 42
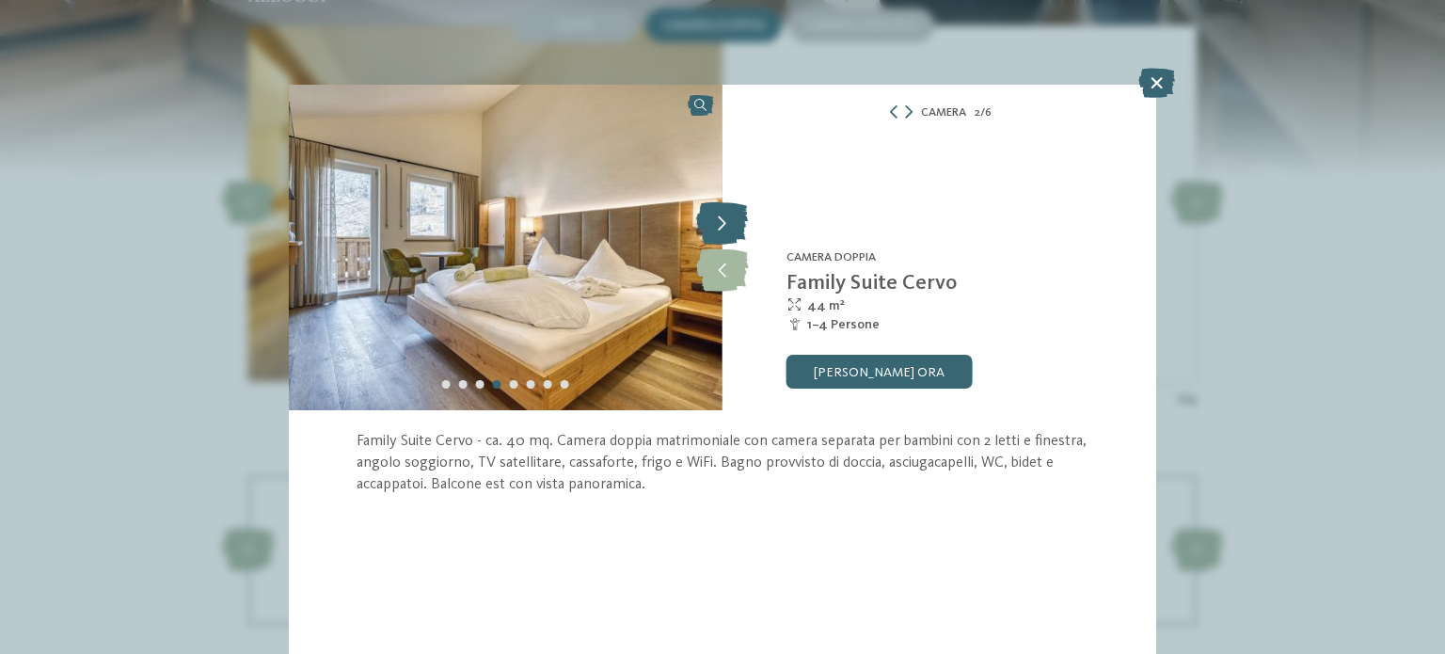
click at [723, 232] on icon at bounding box center [722, 224] width 52 height 42
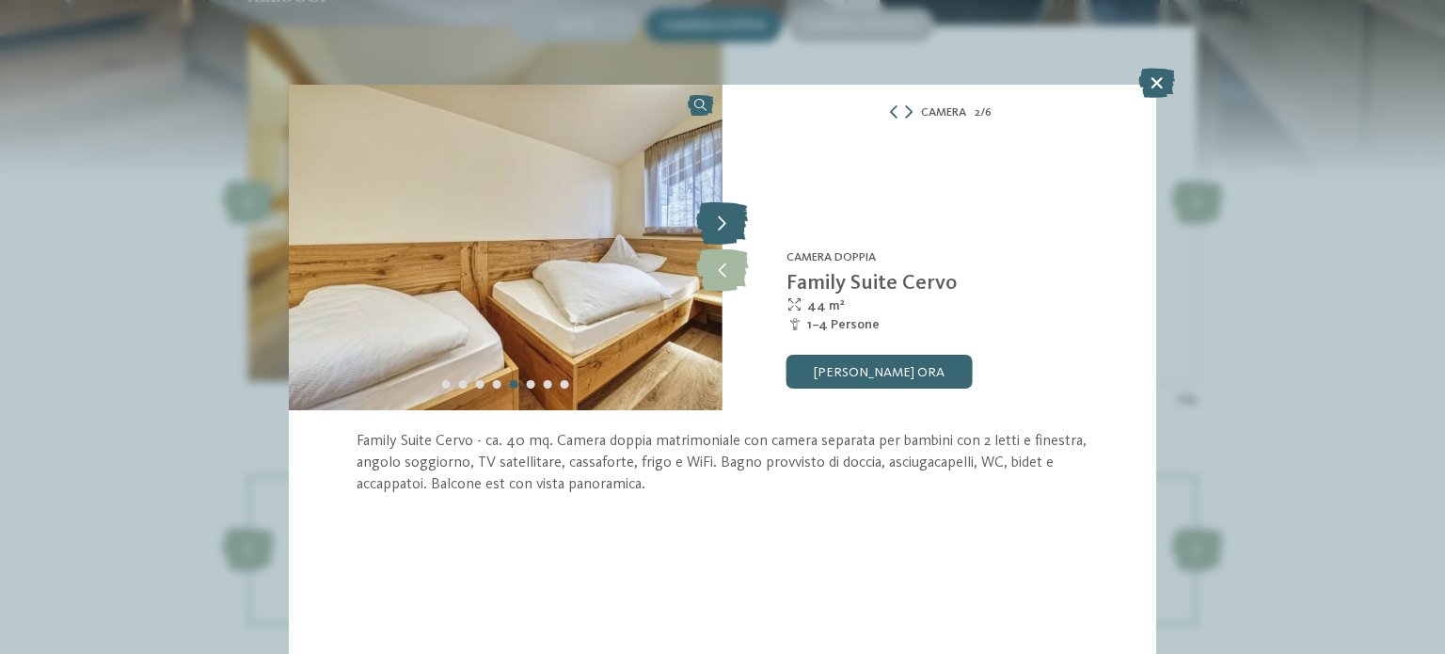
click at [723, 232] on icon at bounding box center [722, 224] width 52 height 42
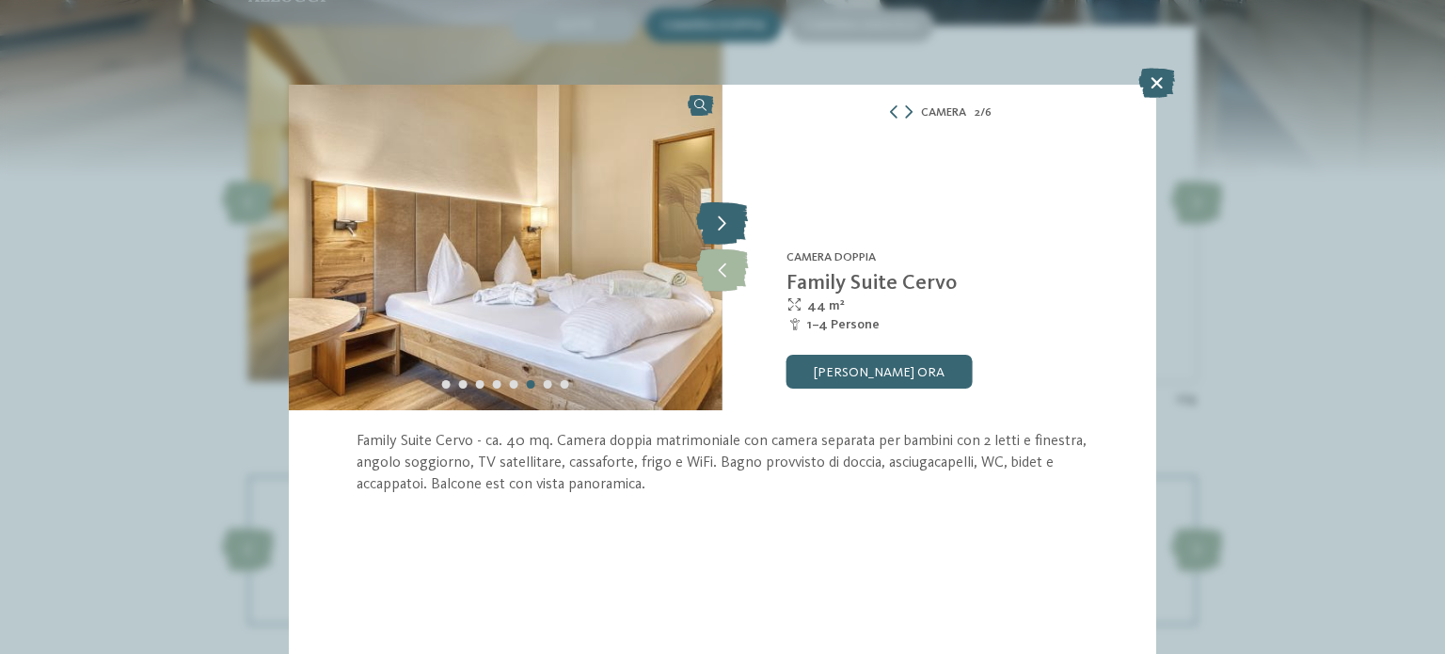
click at [723, 232] on icon at bounding box center [722, 224] width 52 height 42
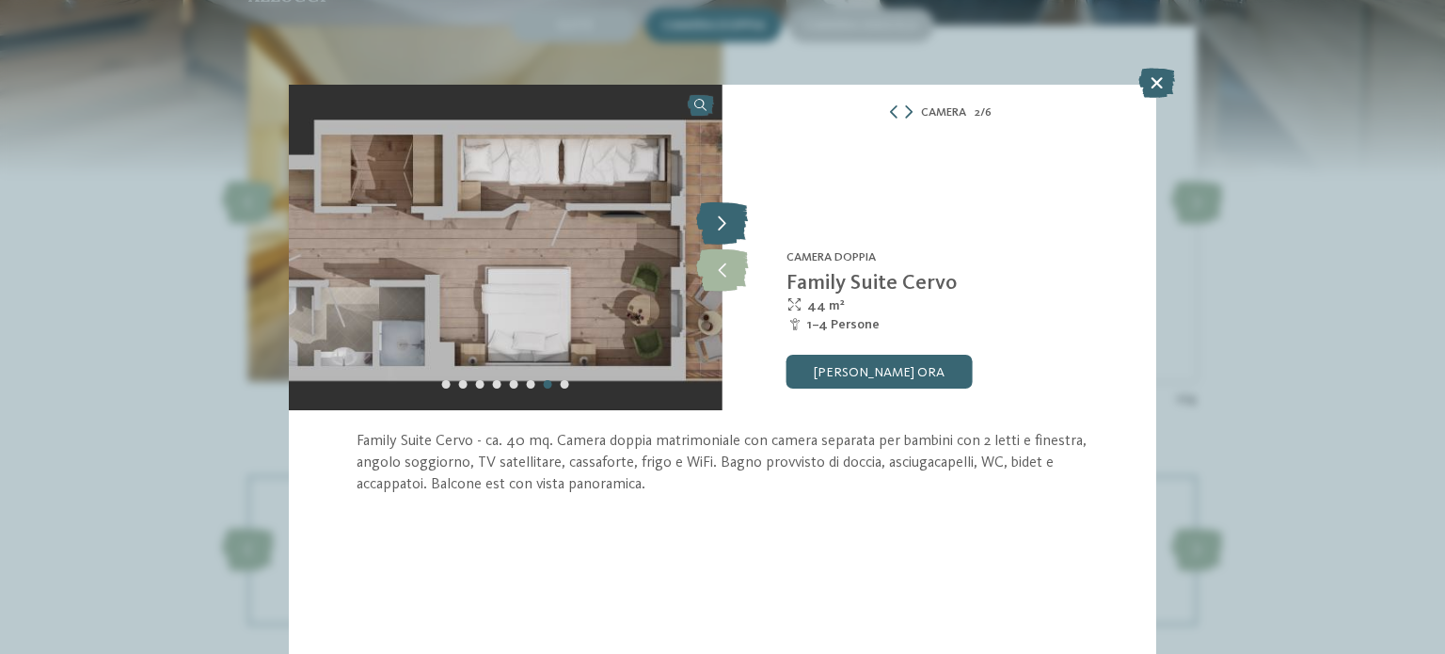
click at [723, 232] on icon at bounding box center [722, 224] width 52 height 42
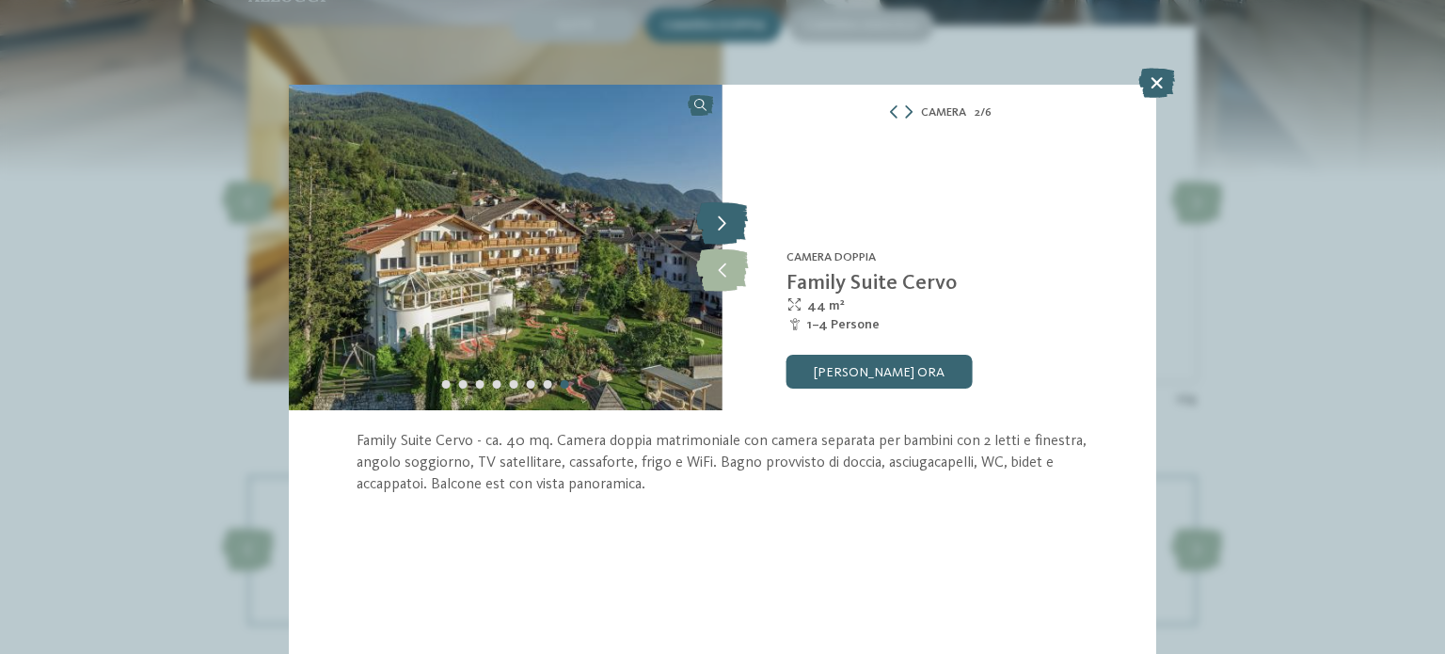
click at [723, 232] on icon at bounding box center [722, 224] width 52 height 42
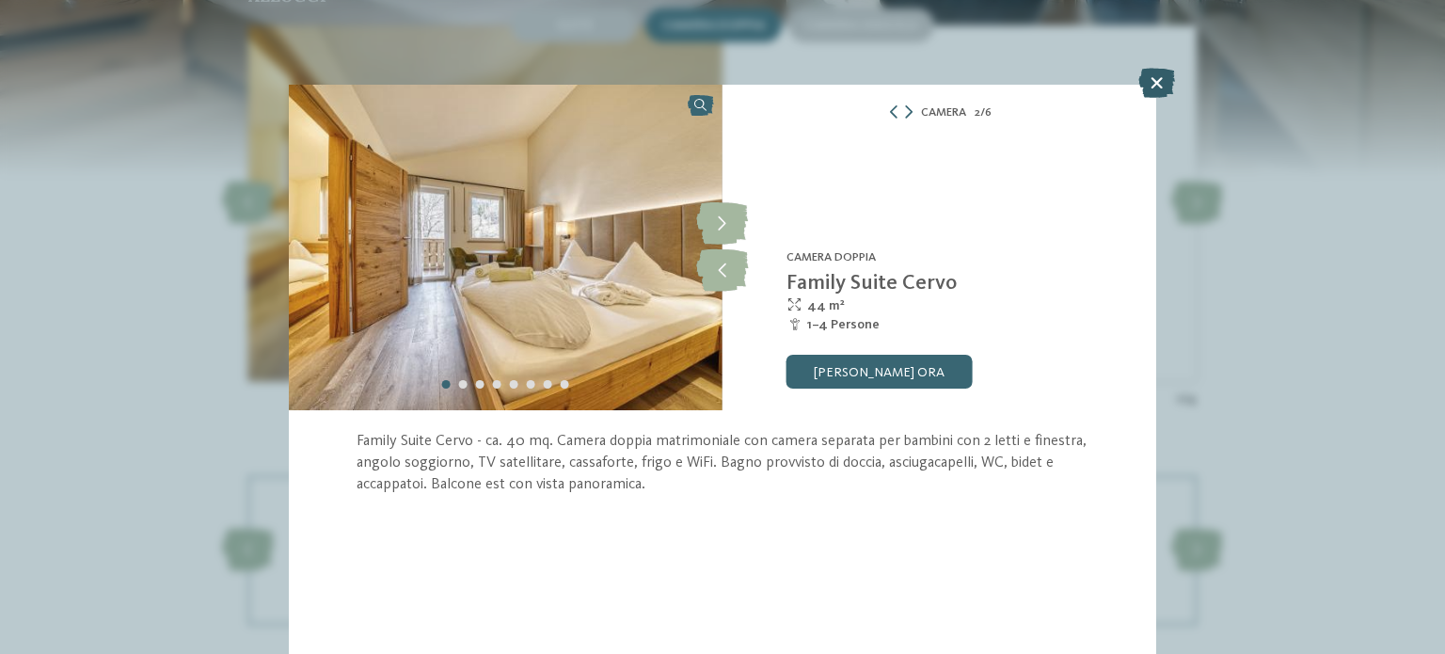
click at [1148, 82] on icon at bounding box center [1156, 83] width 37 height 30
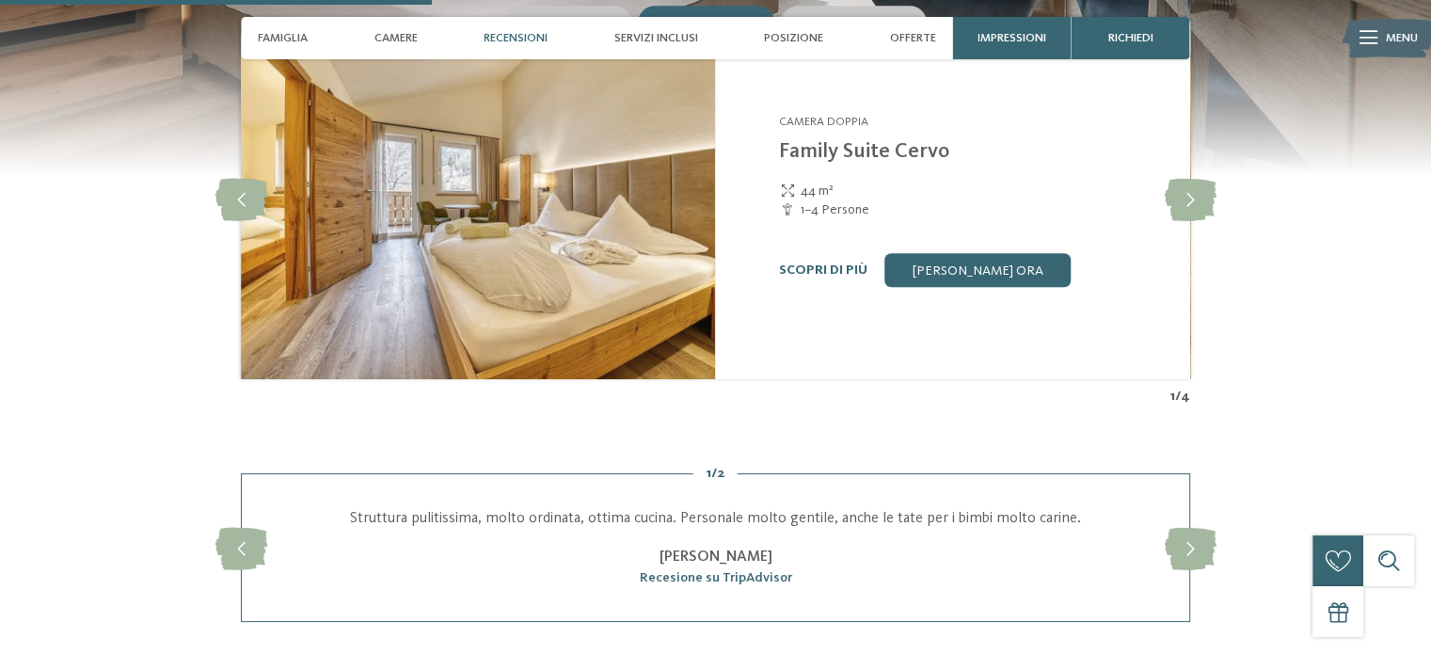
scroll to position [1505, 0]
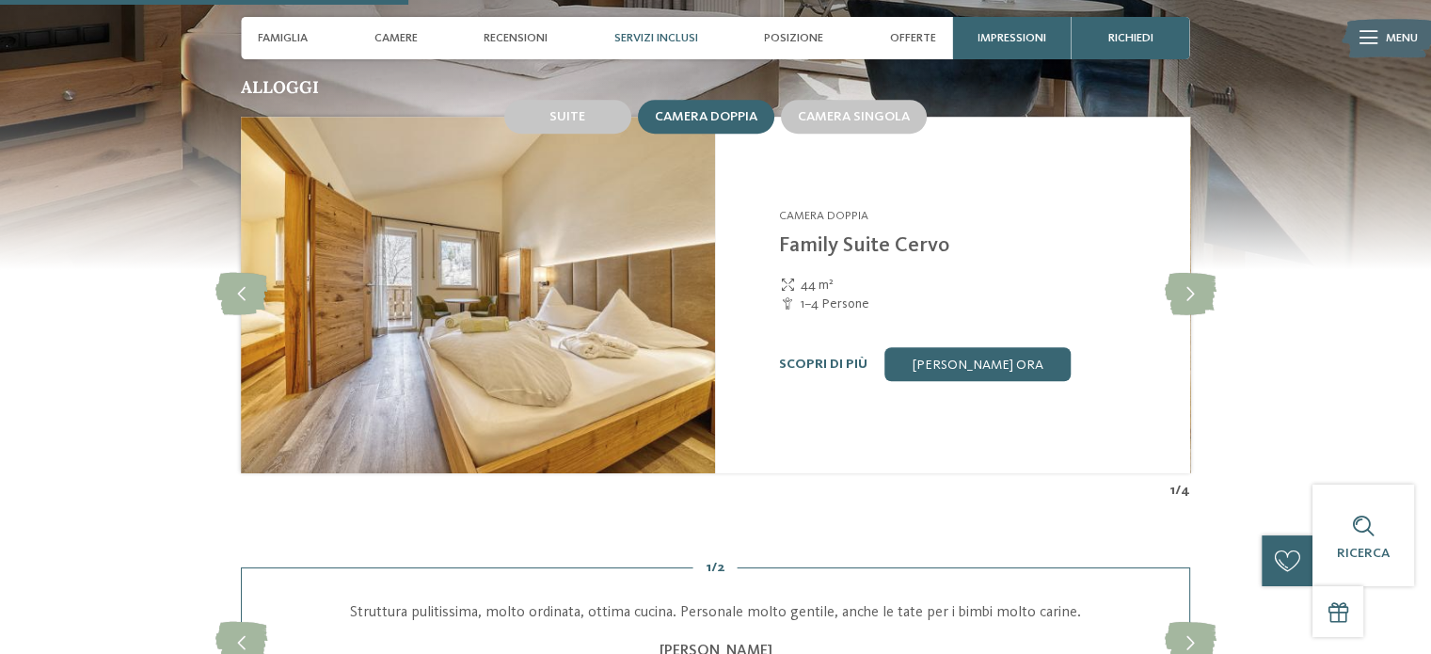
click at [670, 31] on span "Servizi inclusi" at bounding box center [656, 38] width 84 height 14
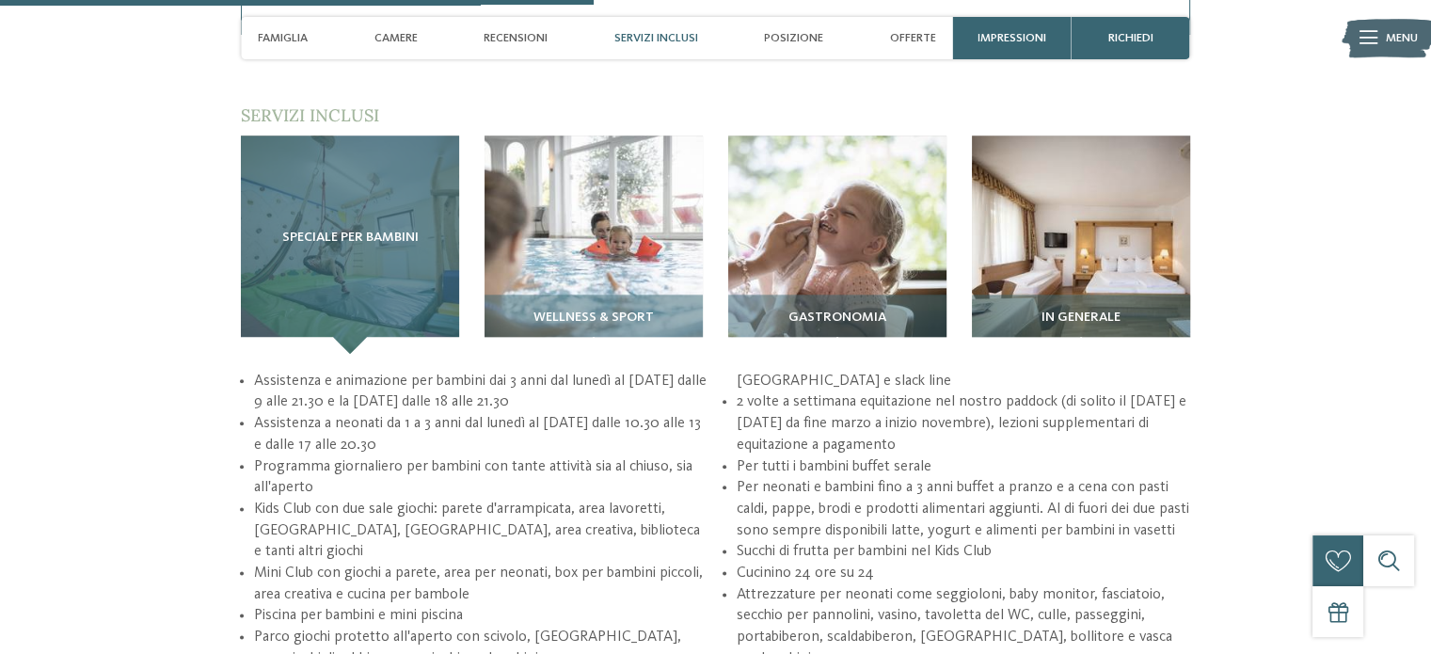
click at [377, 258] on div "Speciale per bambini" at bounding box center [350, 244] width 218 height 218
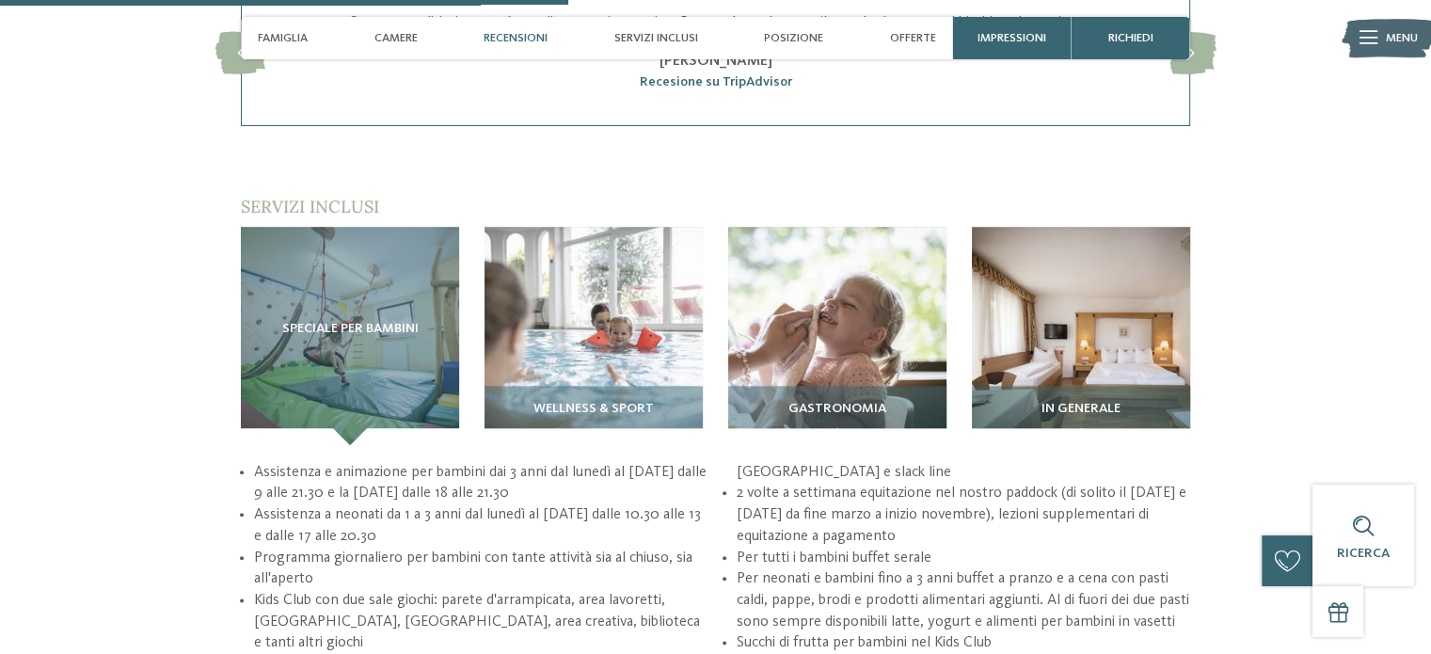
scroll to position [2092, 0]
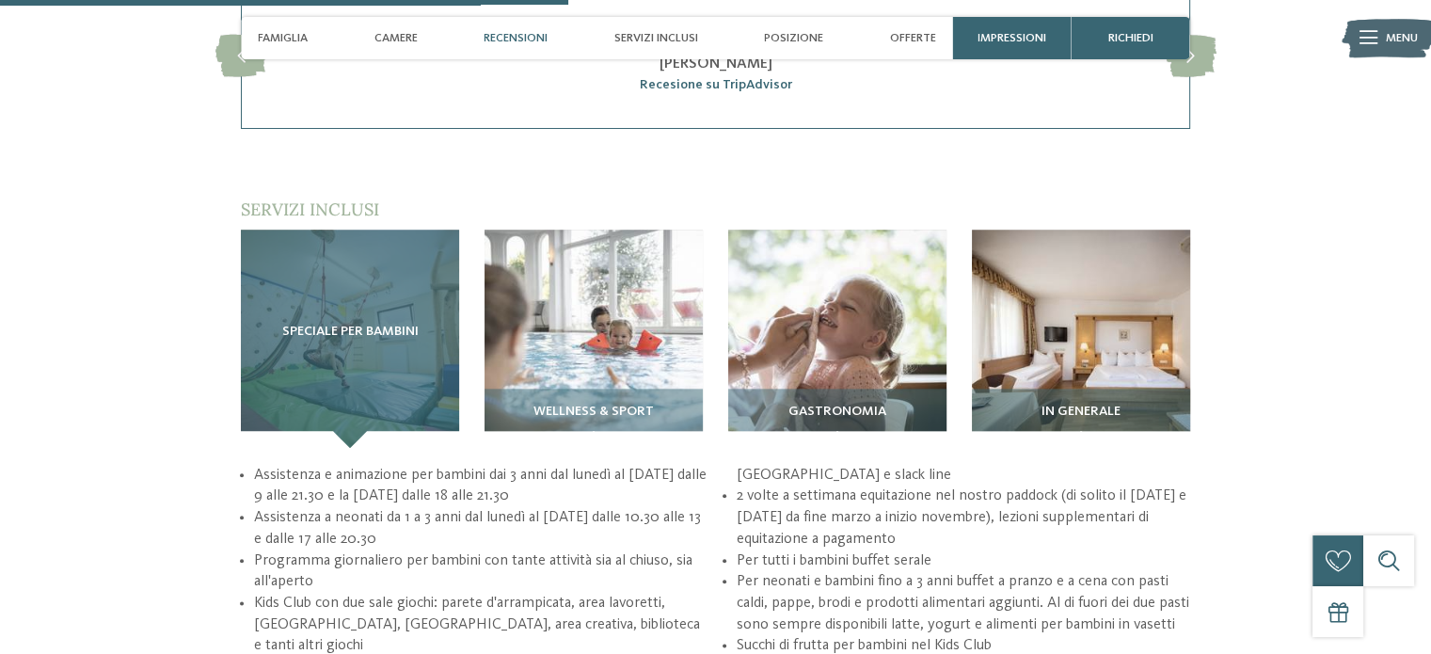
click at [395, 303] on div "Speciale per bambini" at bounding box center [350, 339] width 218 height 218
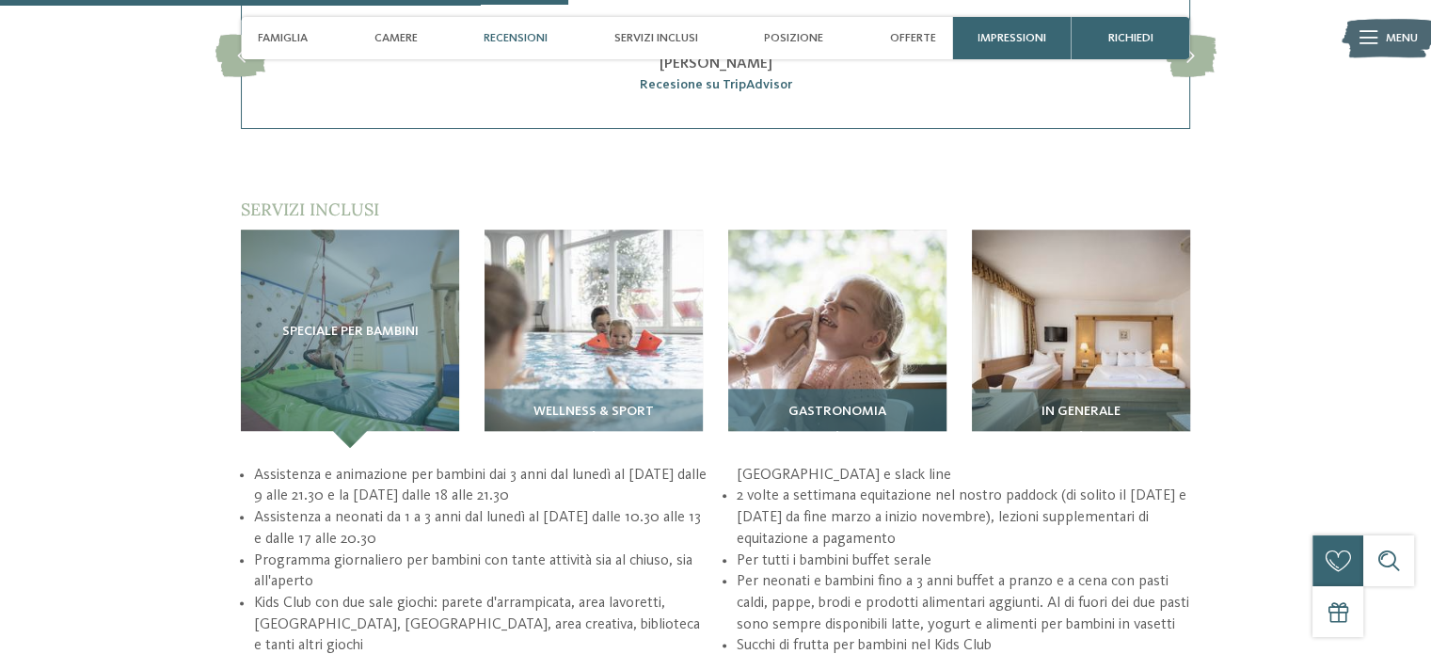
click at [865, 394] on div "Gastronomia" at bounding box center [837, 418] width 218 height 59
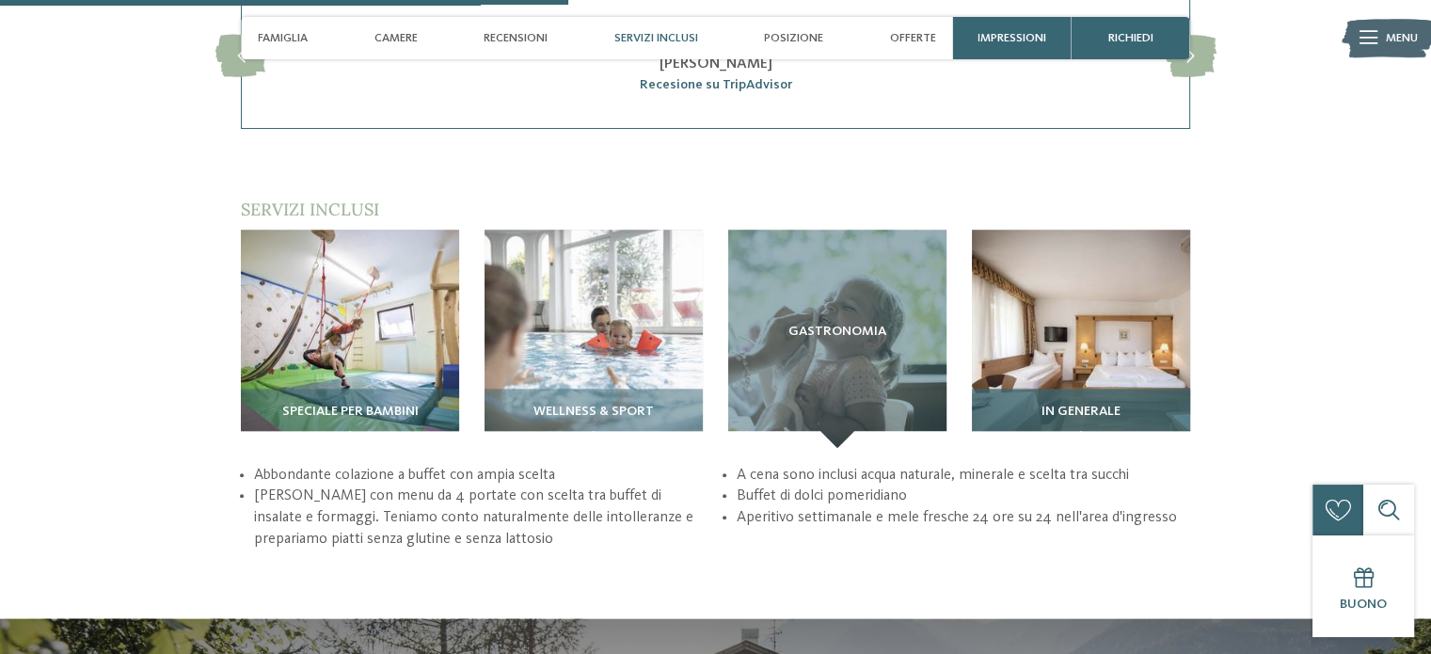
click at [1101, 389] on div "In generale" at bounding box center [1081, 418] width 218 height 59
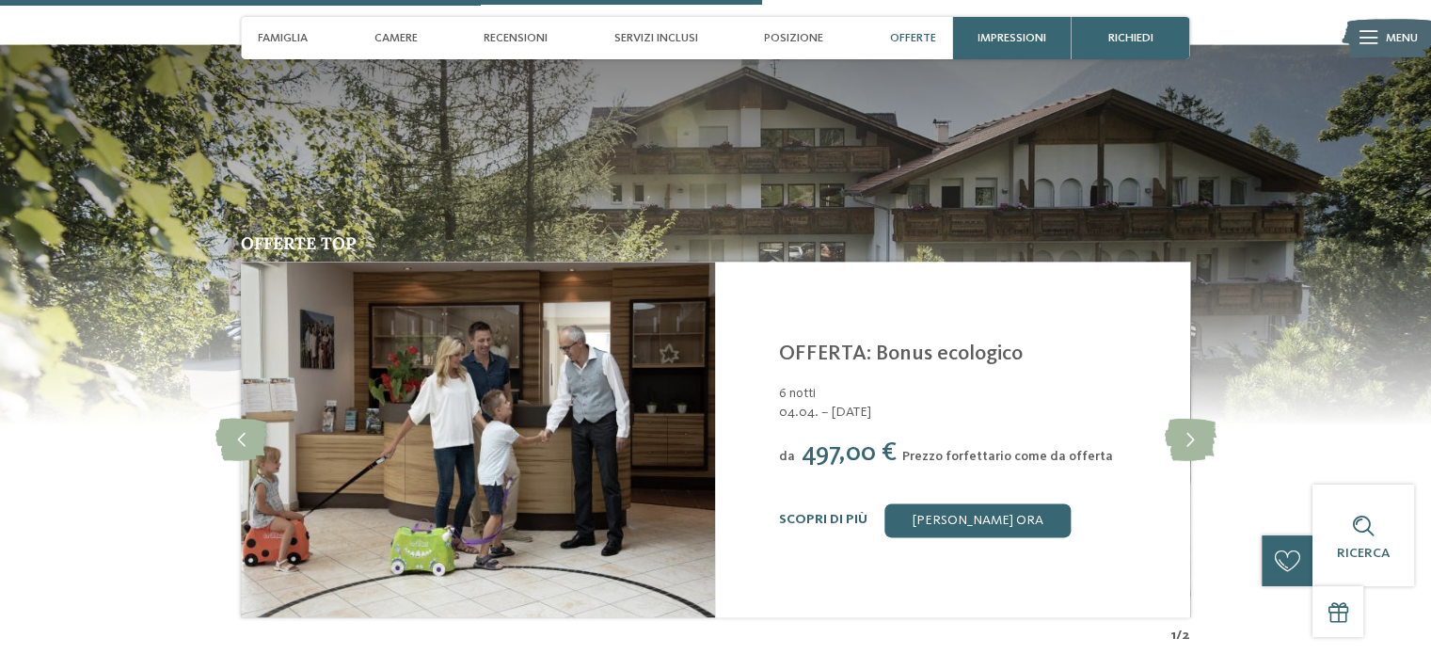
scroll to position [2751, 0]
click at [1188, 432] on icon at bounding box center [1190, 439] width 52 height 42
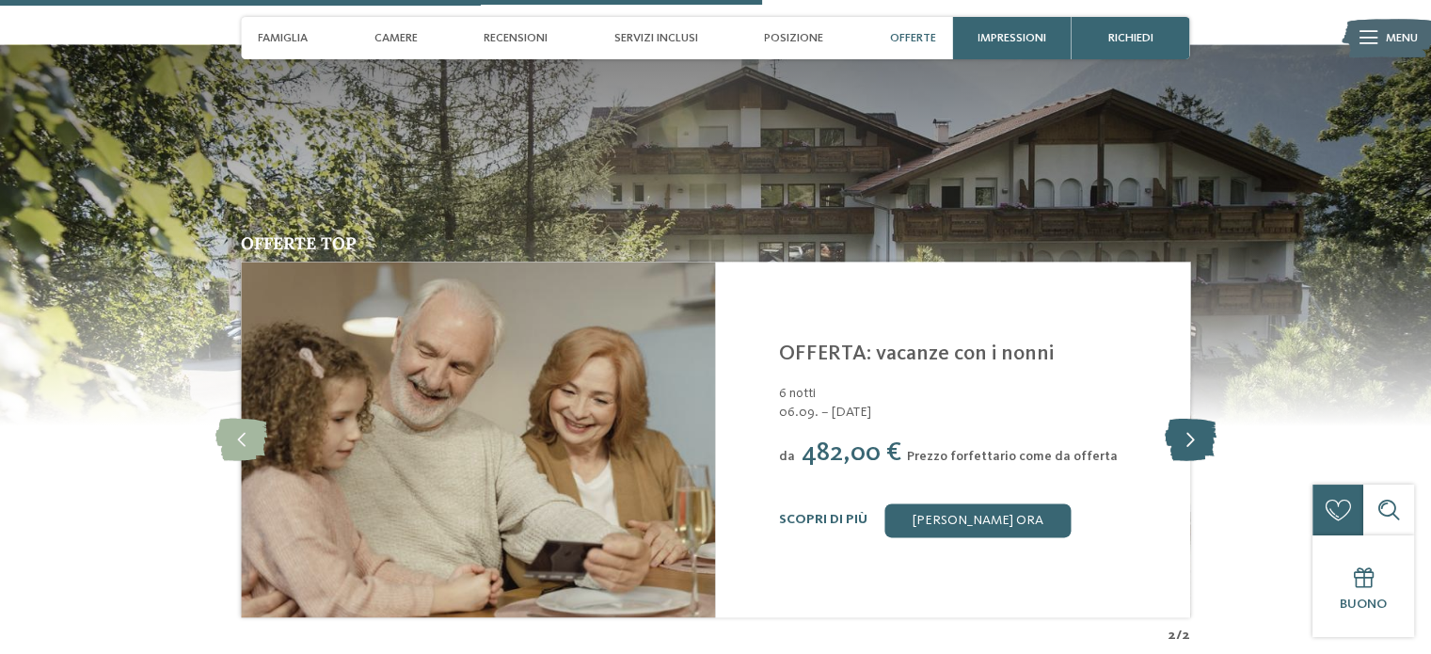
click at [1188, 432] on icon at bounding box center [1190, 439] width 52 height 42
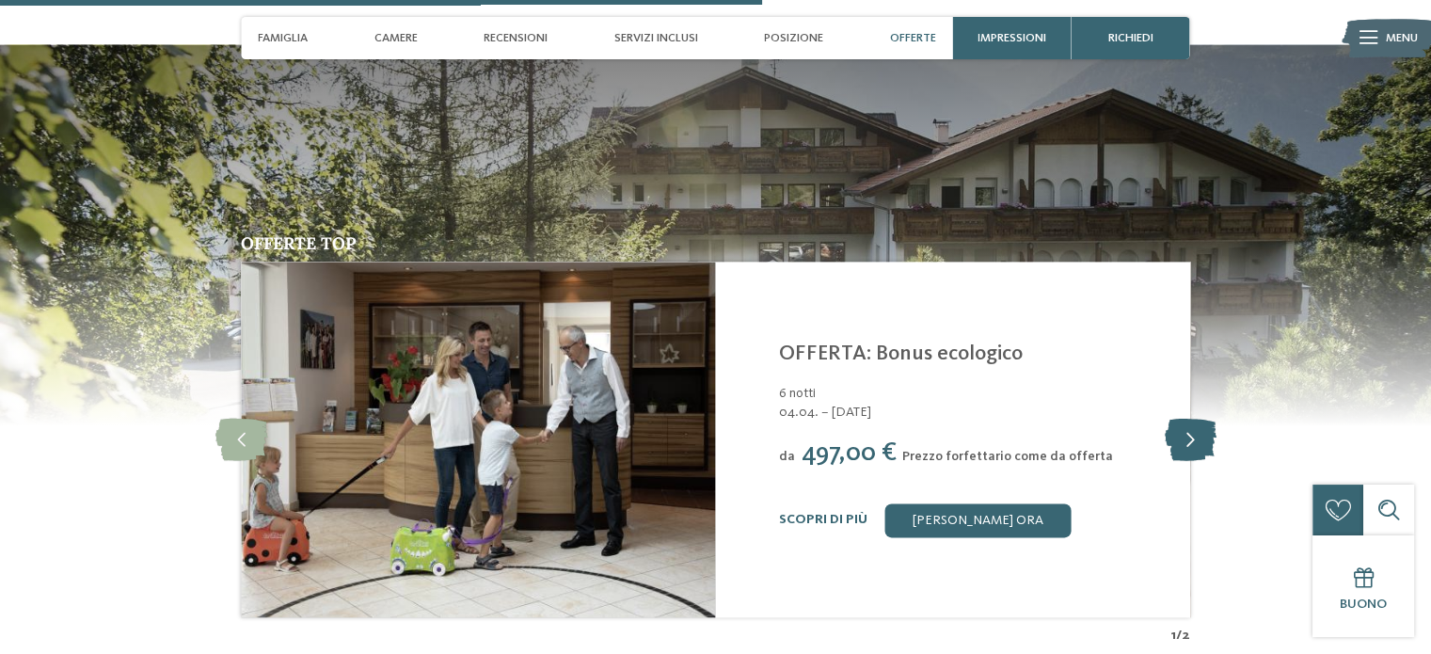
click at [1188, 432] on icon at bounding box center [1190, 439] width 52 height 42
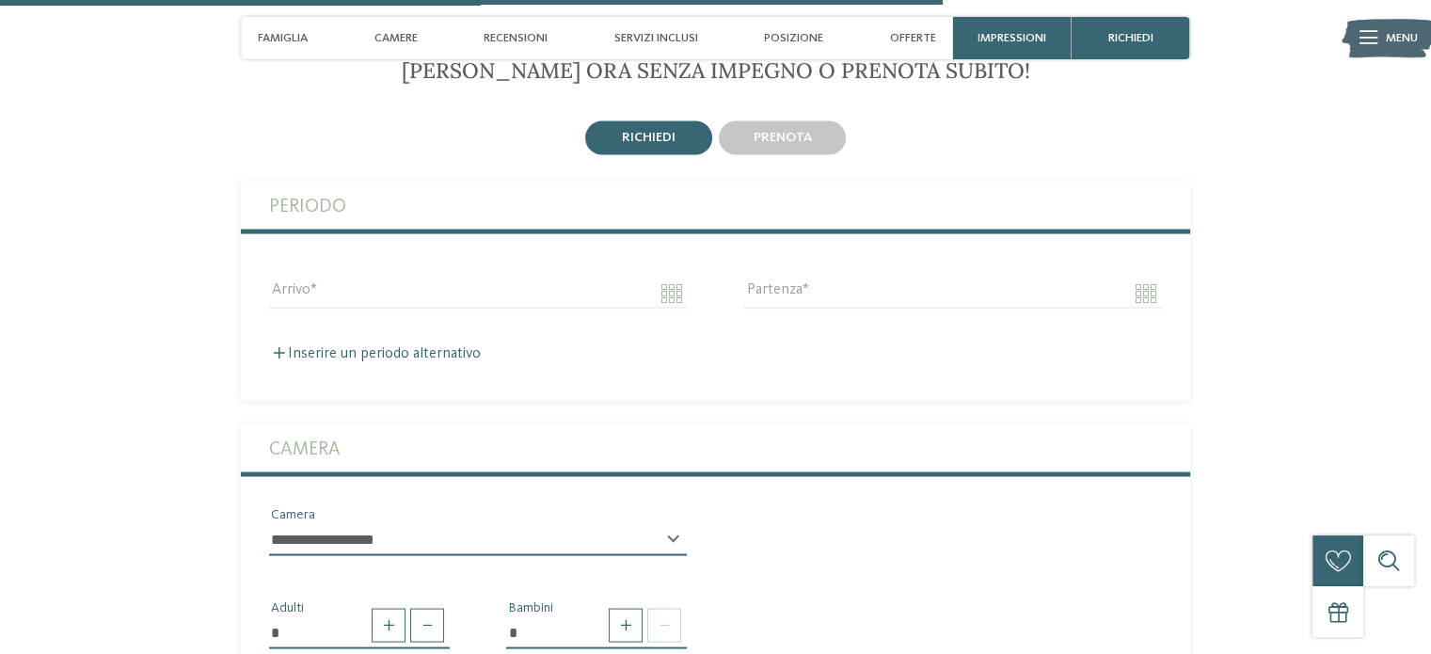
scroll to position [3409, 0]
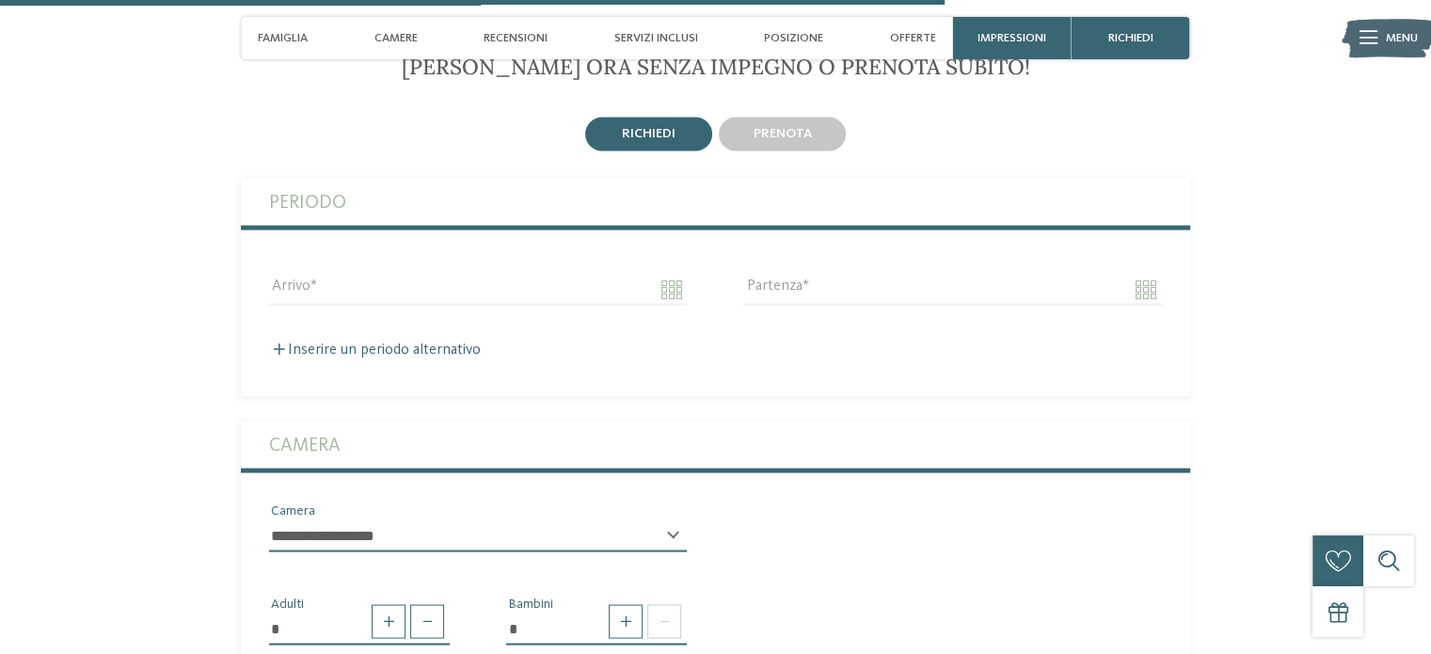
click at [791, 115] on div "prenota" at bounding box center [782, 133] width 134 height 40
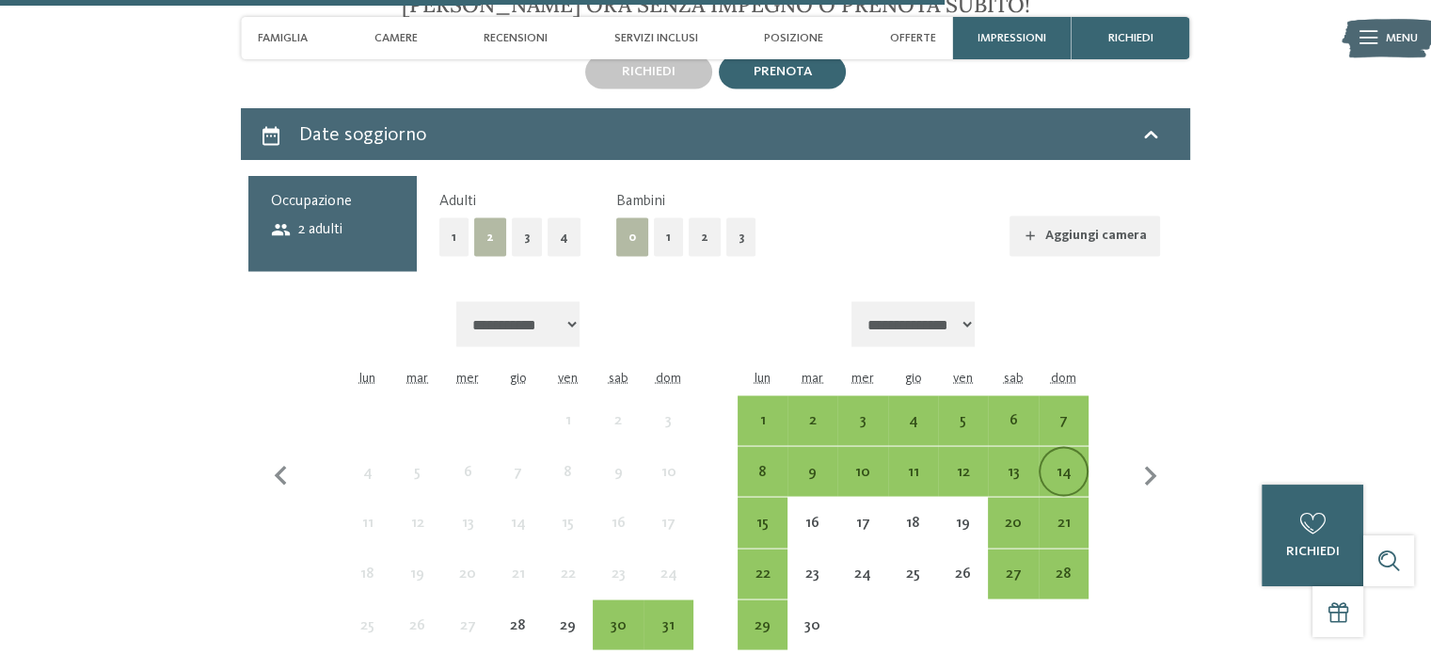
scroll to position [3504, 0]
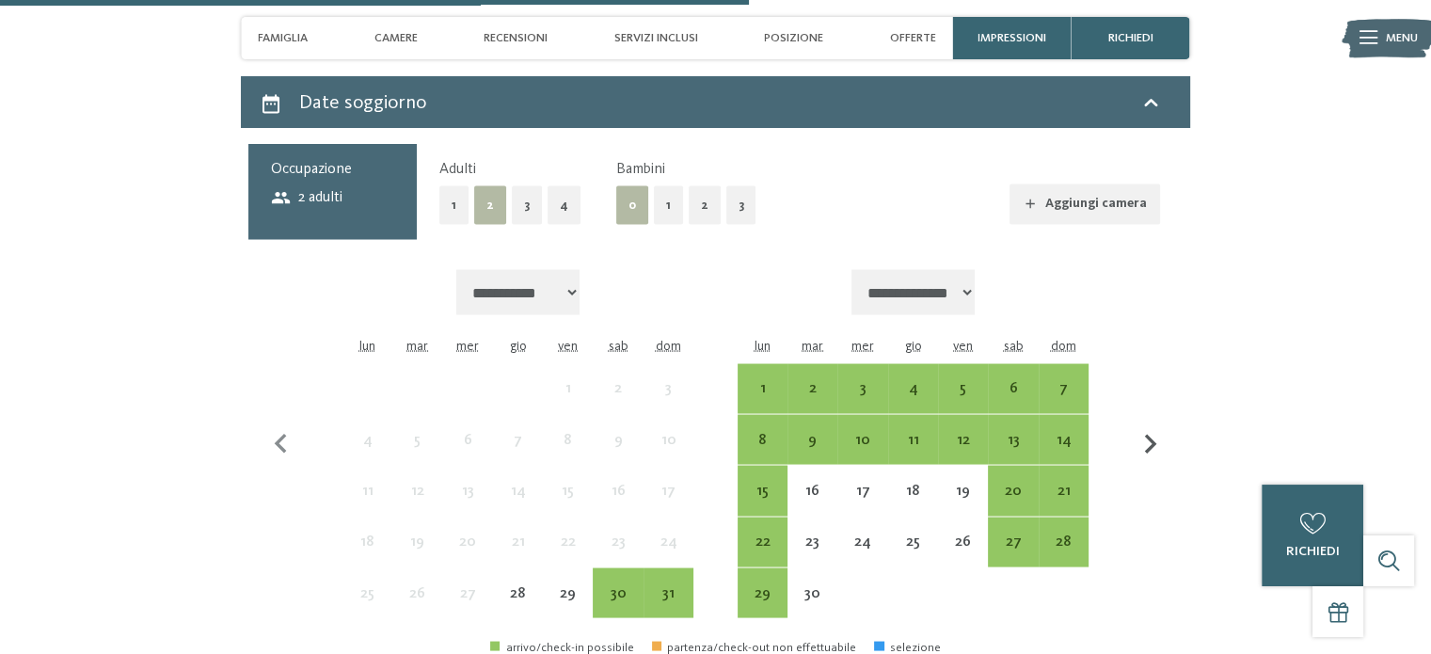
click at [1143, 438] on icon "button" at bounding box center [1151, 444] width 40 height 40
select select "**********"
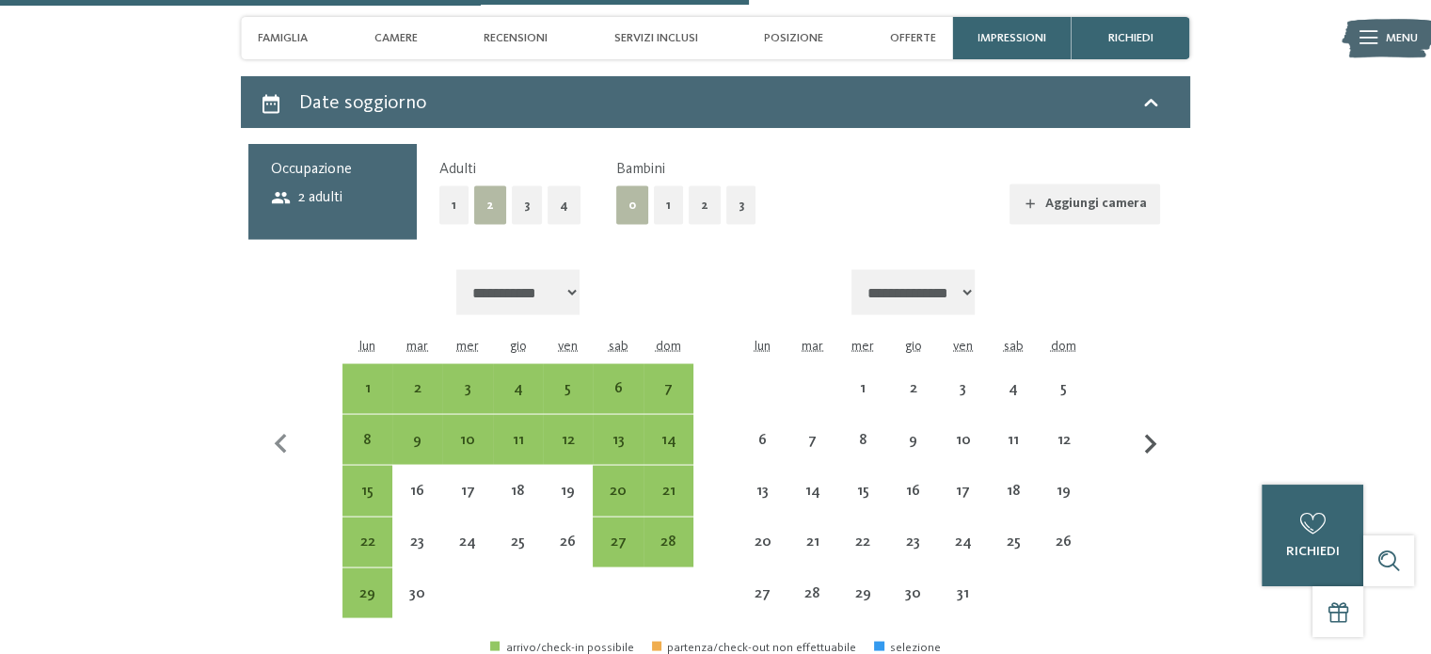
select select "**********"
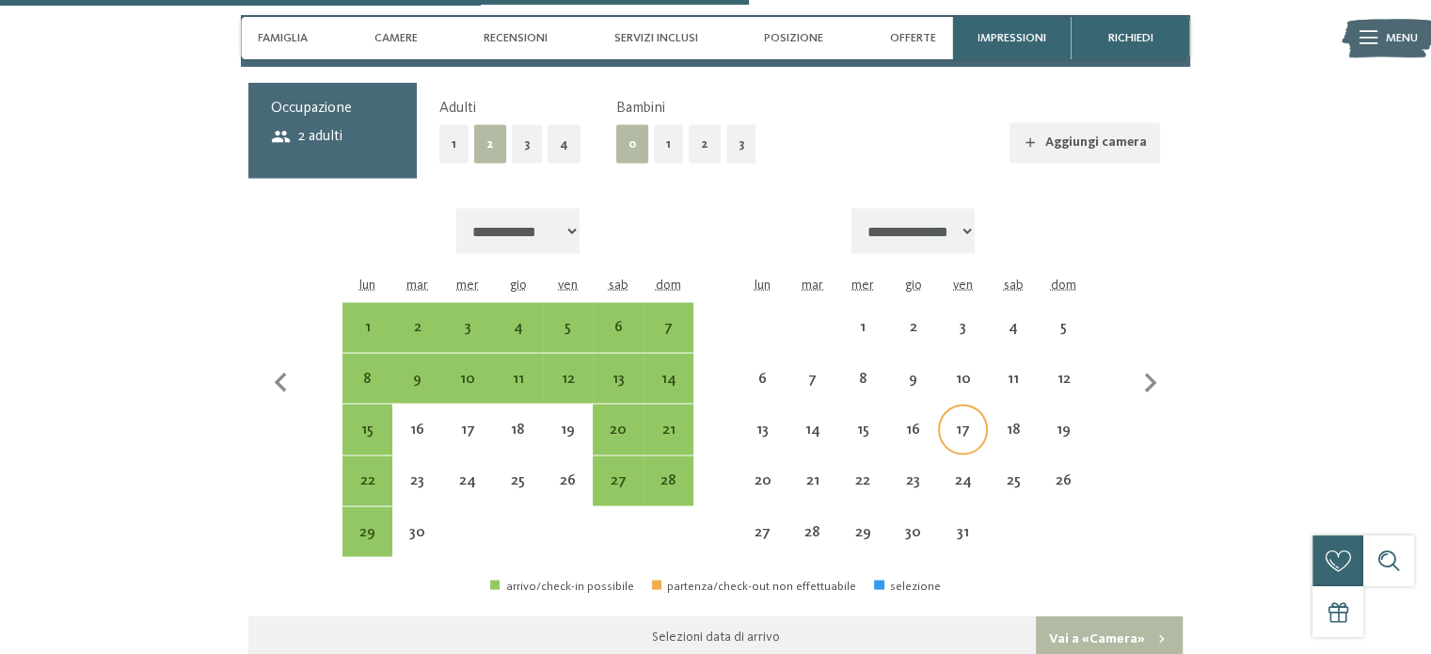
scroll to position [3598, 0]
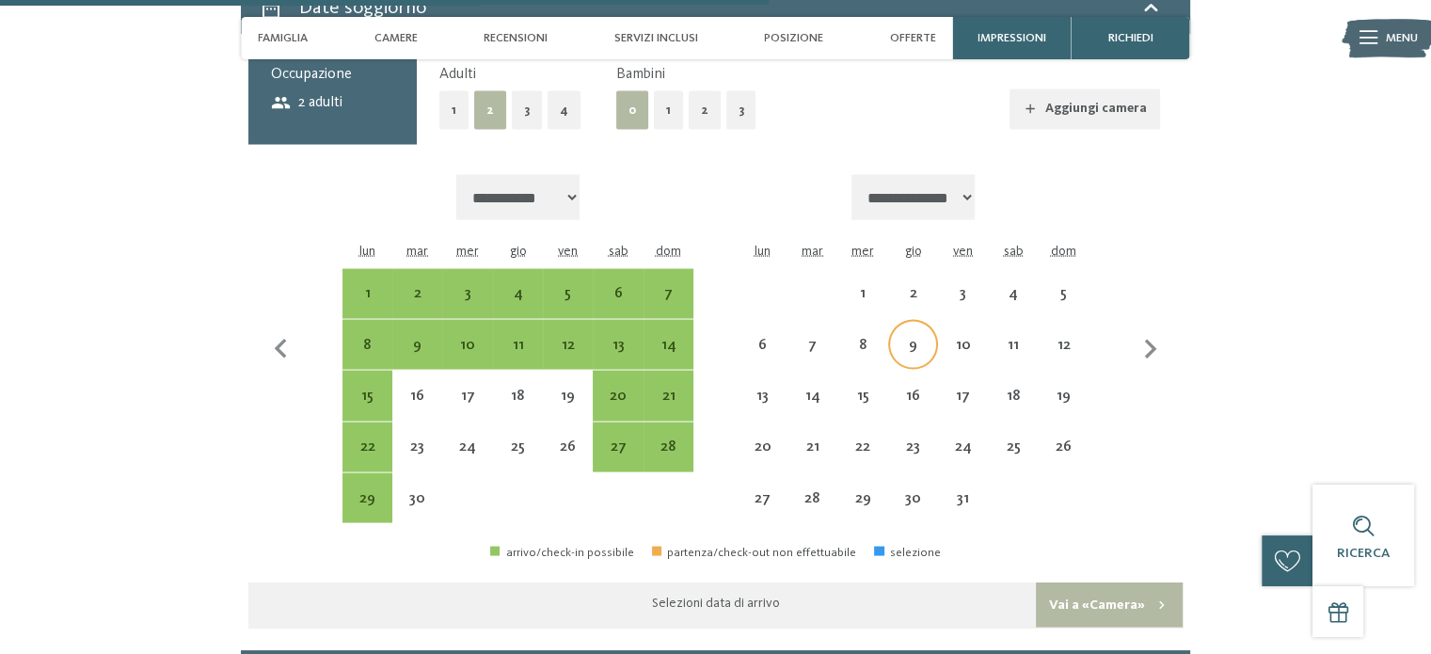
click at [916, 350] on div "9" at bounding box center [913, 361] width 46 height 46
select select "**********"
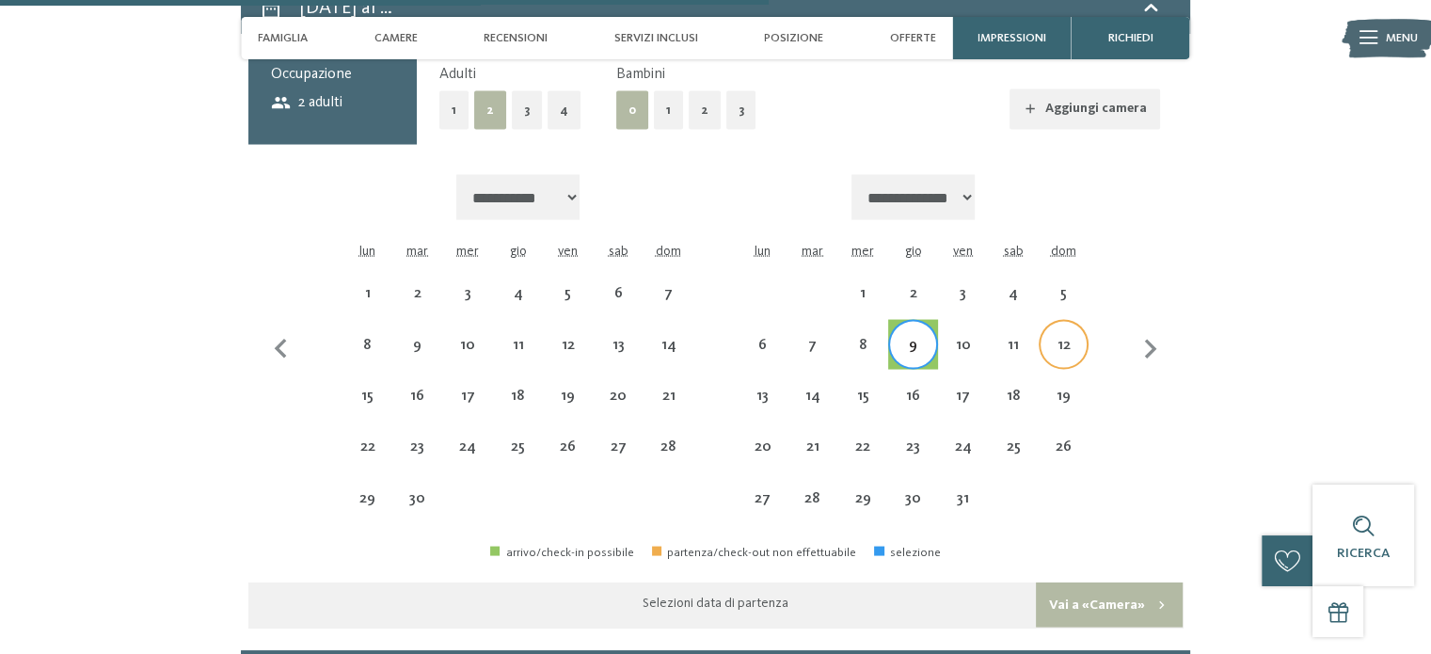
click at [1060, 349] on div "12" at bounding box center [1064, 361] width 46 height 46
select select "**********"
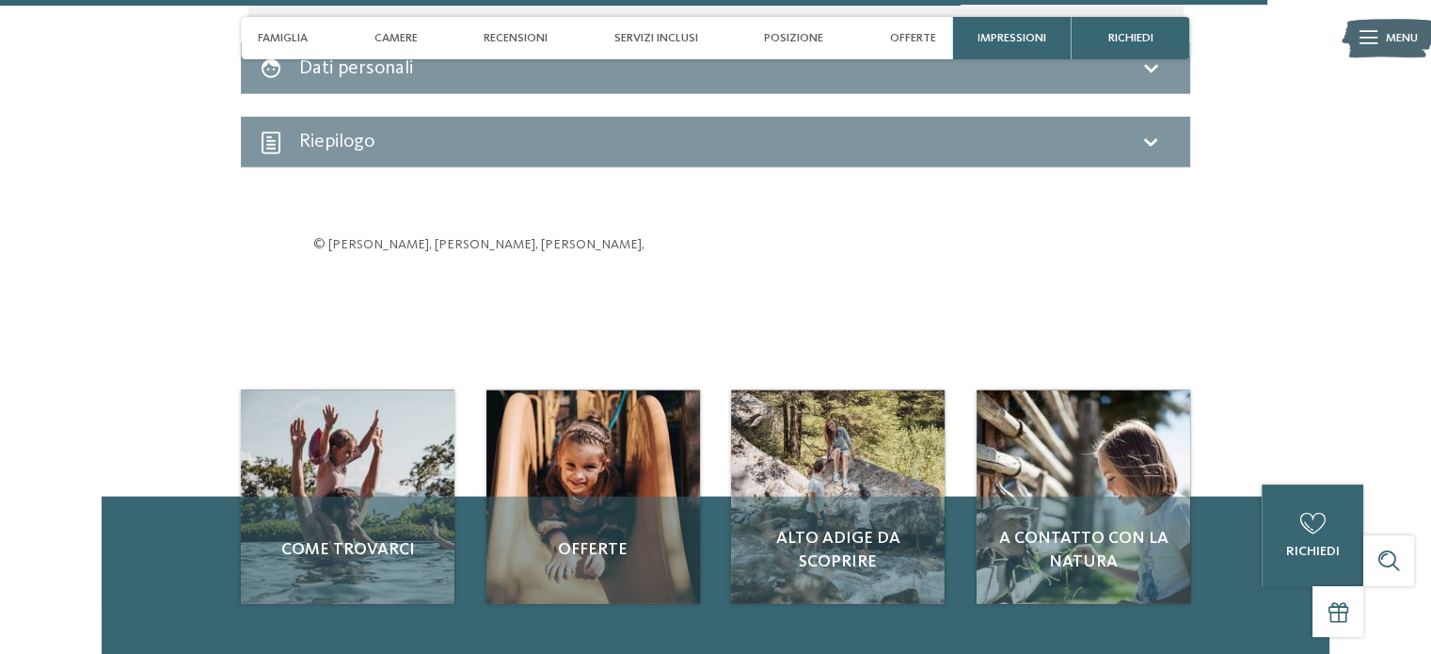
scroll to position [4727, 0]
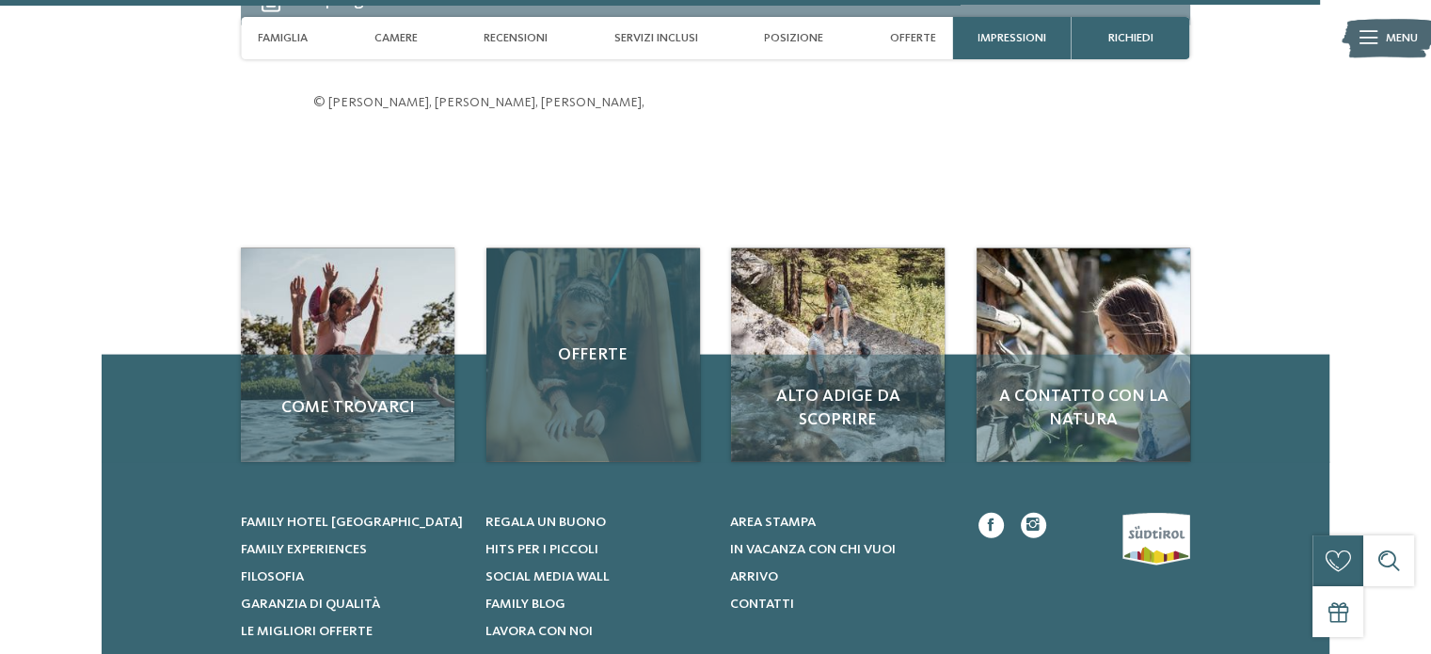
click at [610, 321] on div "Offerte" at bounding box center [593, 355] width 214 height 214
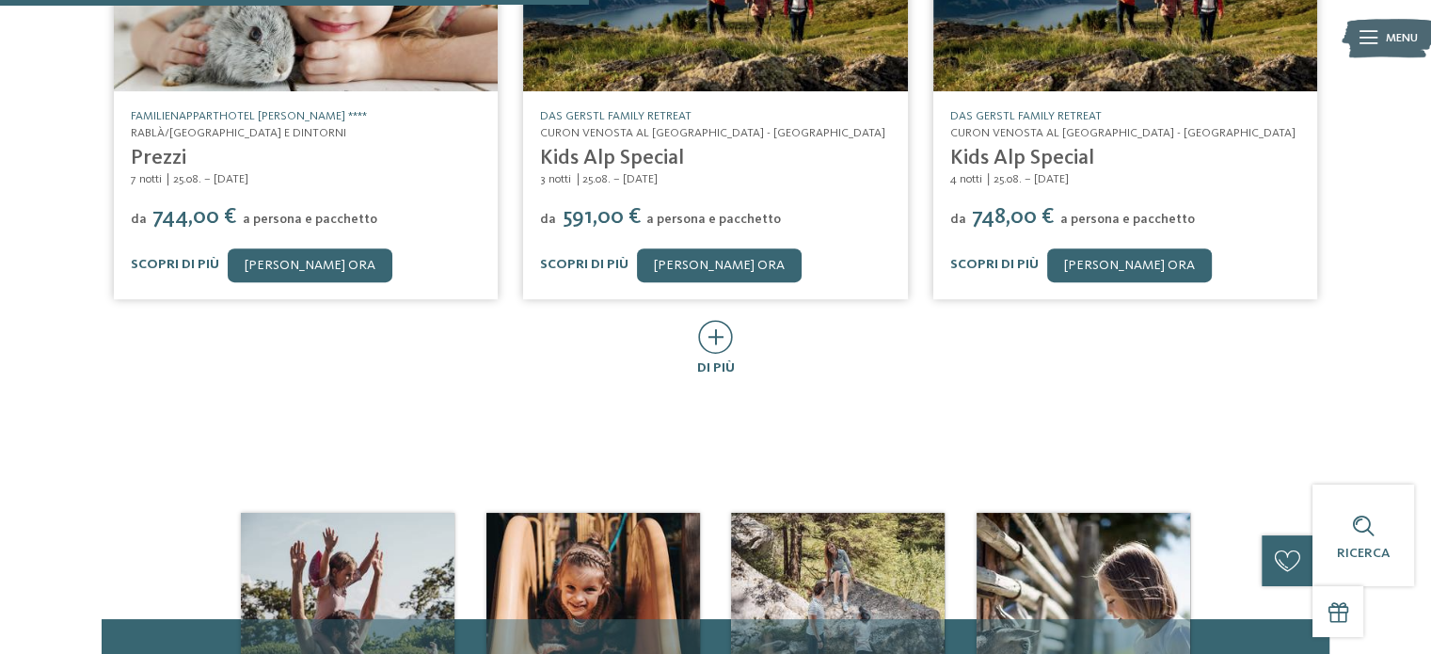
scroll to position [1035, 0]
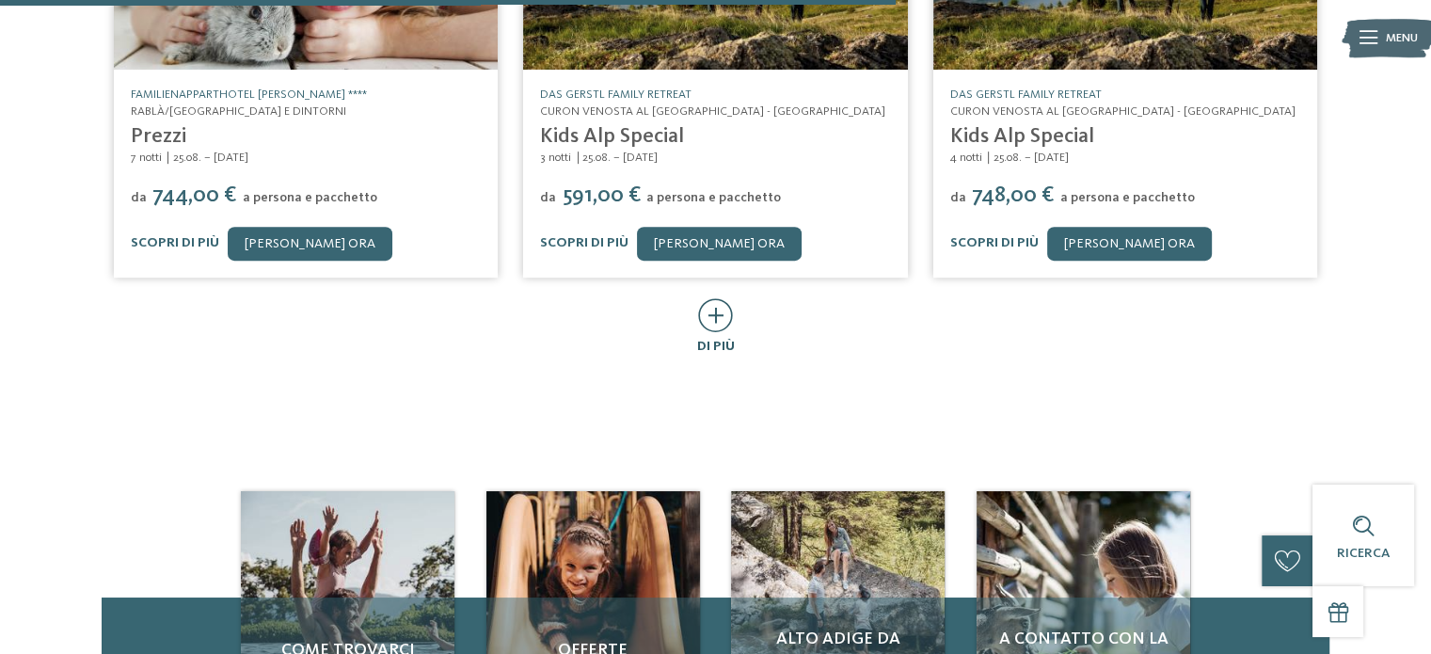
click at [710, 298] on icon at bounding box center [715, 315] width 35 height 34
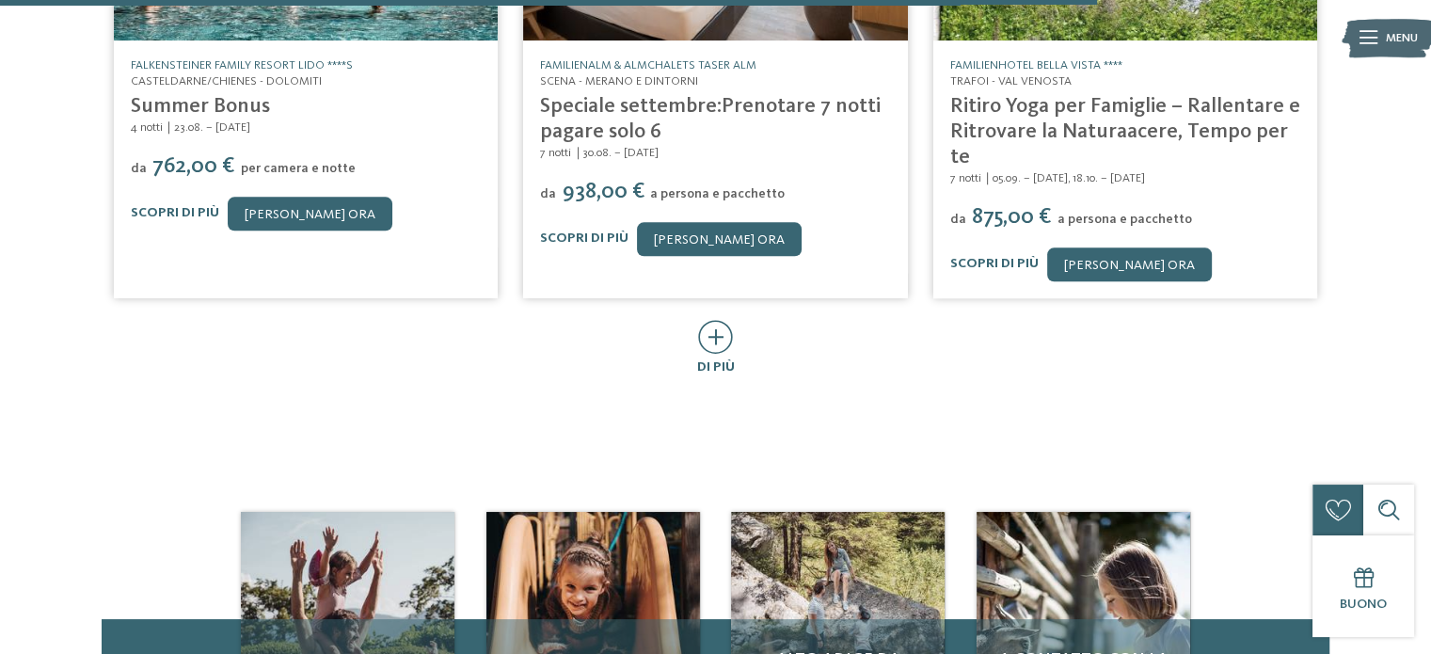
scroll to position [1976, 0]
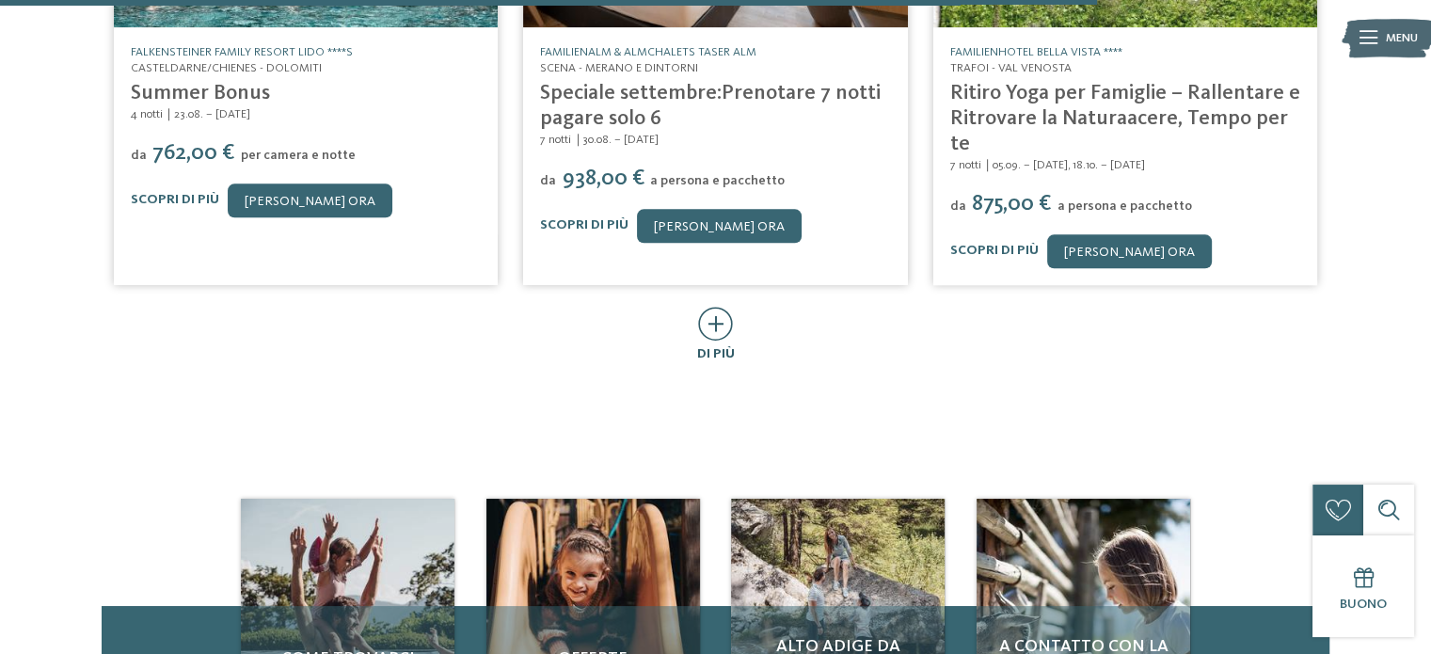
click at [712, 307] on icon at bounding box center [715, 324] width 35 height 34
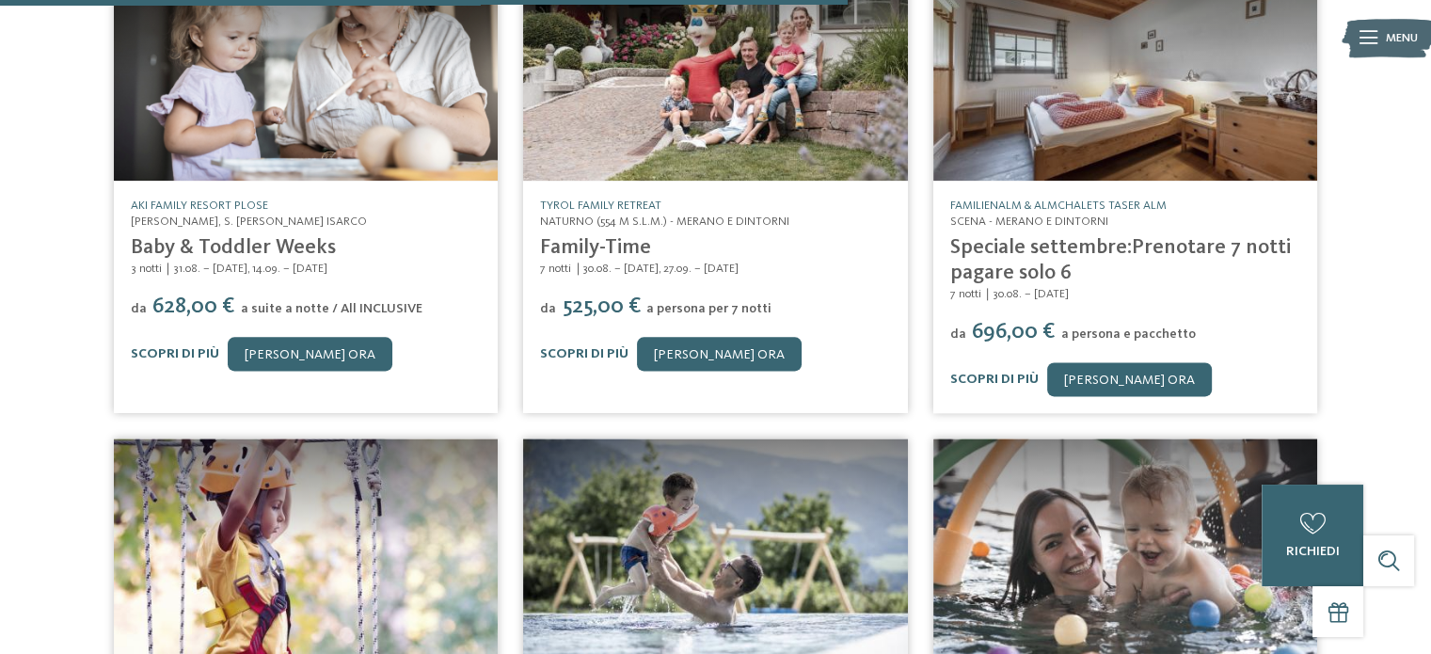
scroll to position [2070, 0]
